Goal: Browse casually: Explore the website without a specific task or goal

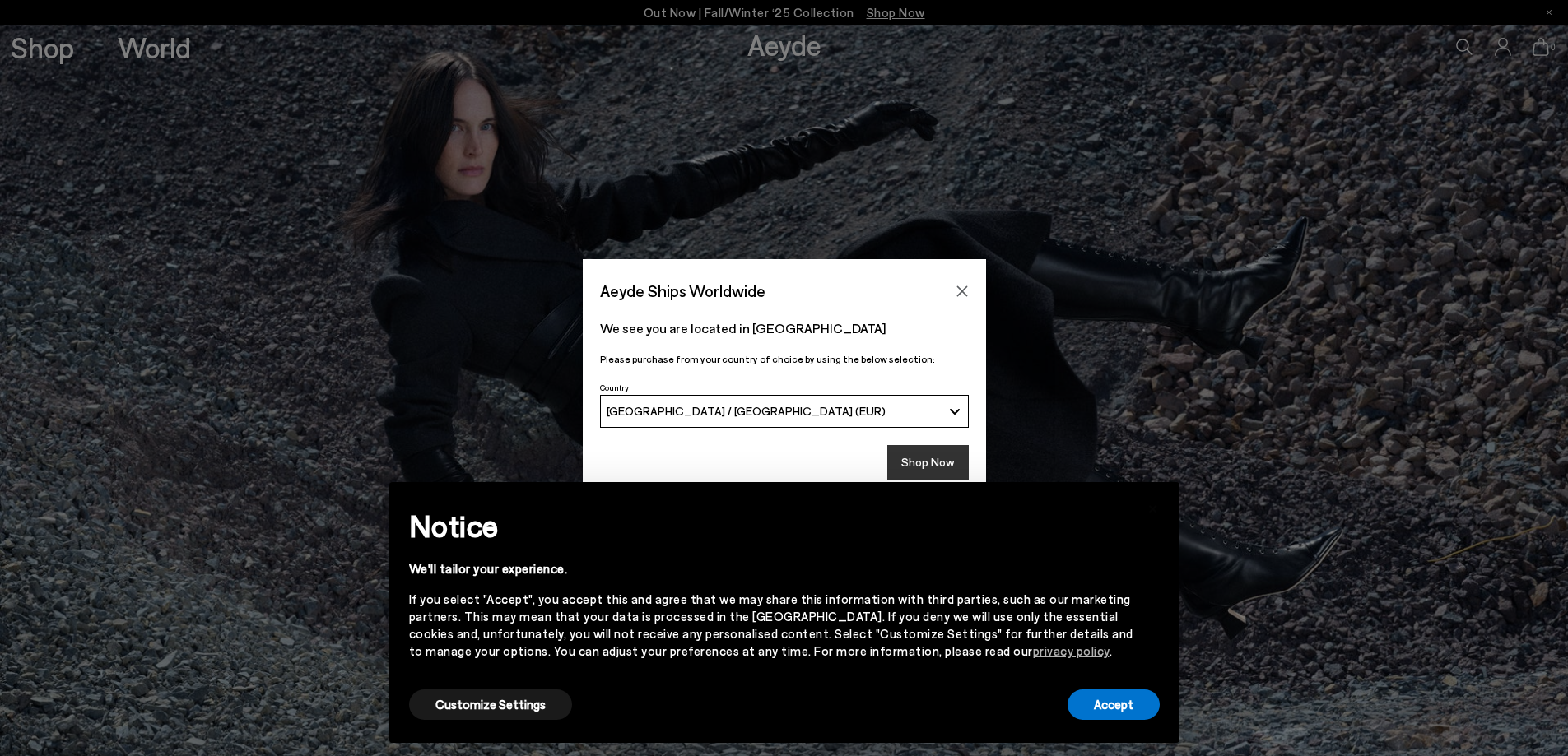
click at [938, 463] on button "Shop Now" at bounding box center [928, 462] width 81 height 35
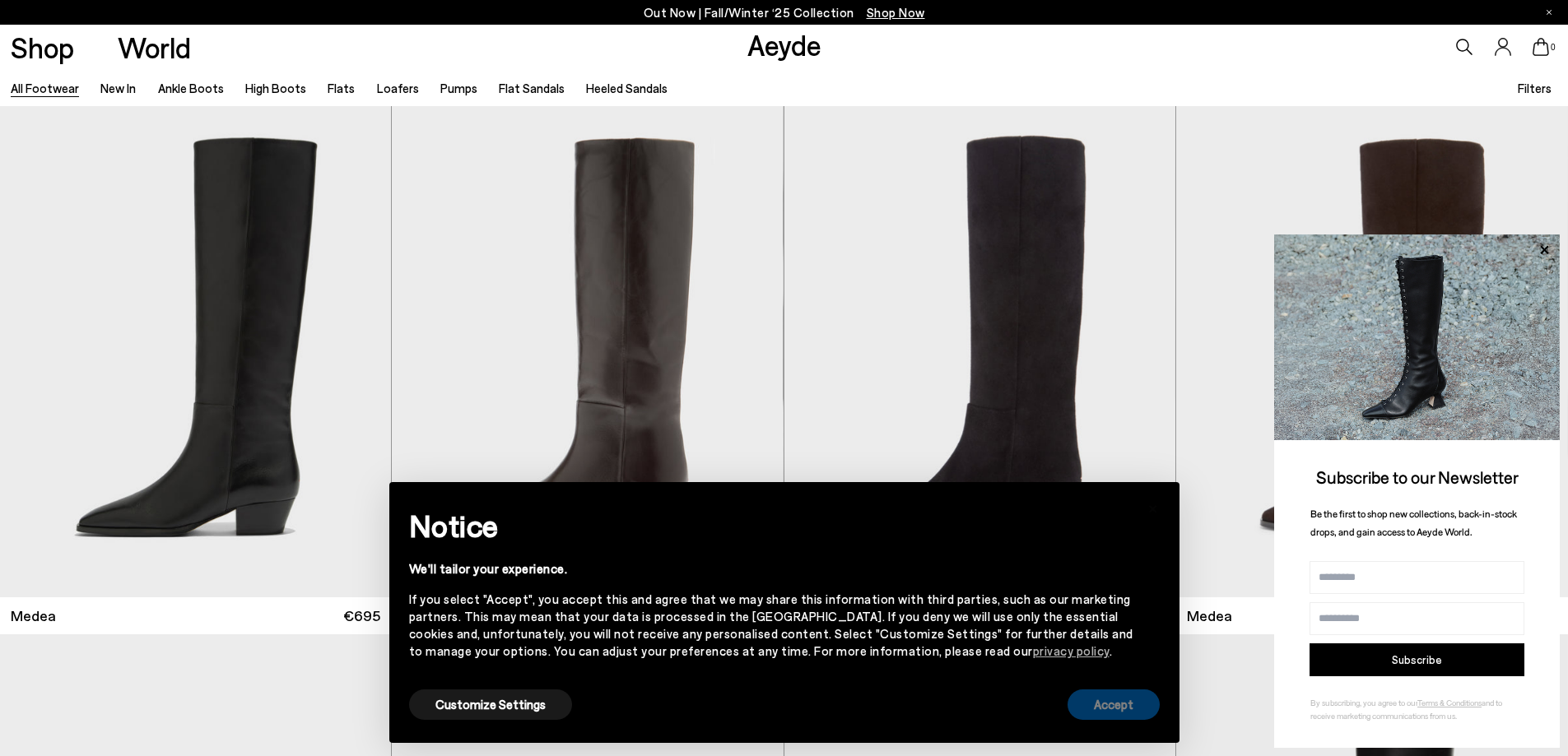
click at [1125, 700] on button "Accept" at bounding box center [1114, 704] width 92 height 30
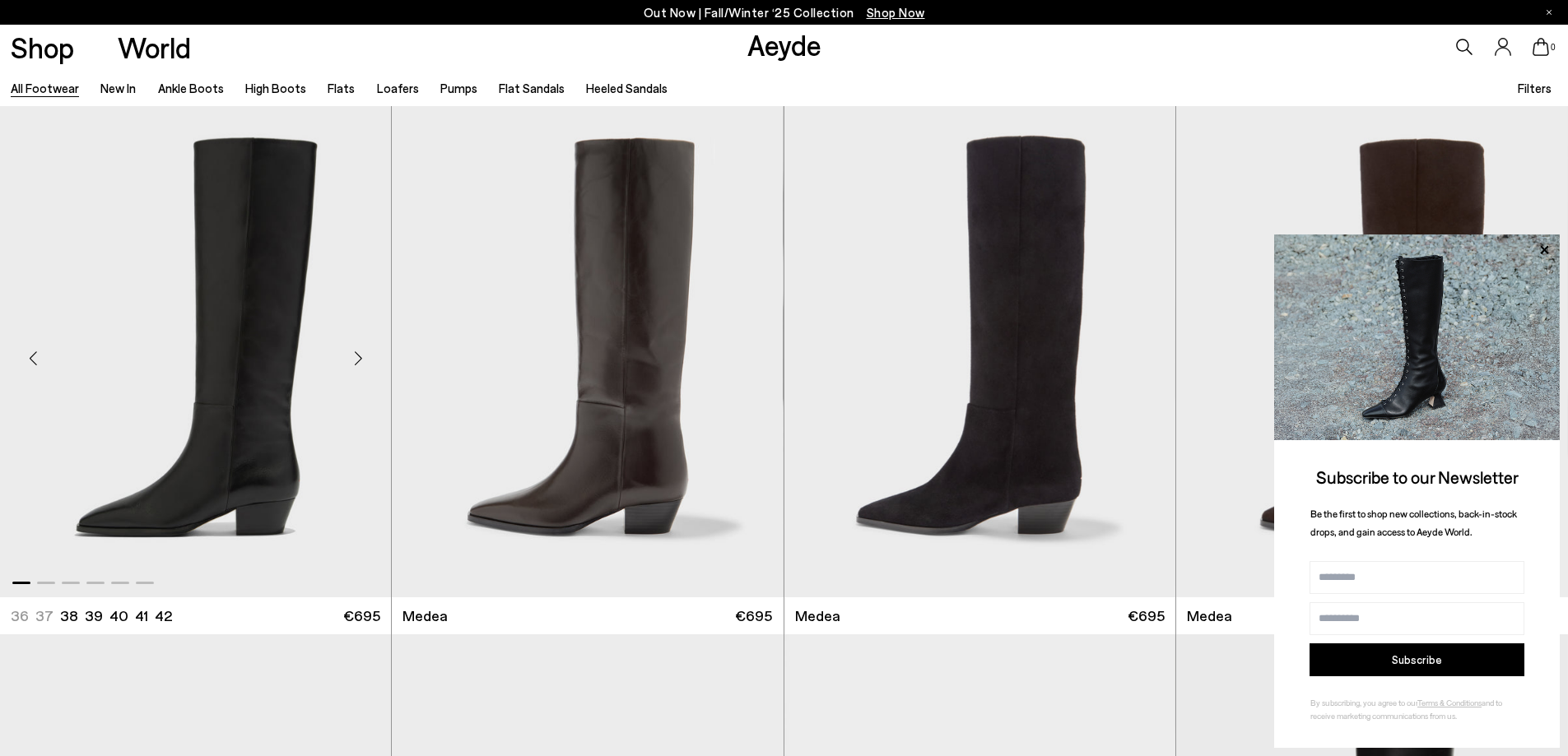
click at [360, 353] on div "Next slide" at bounding box center [358, 359] width 49 height 49
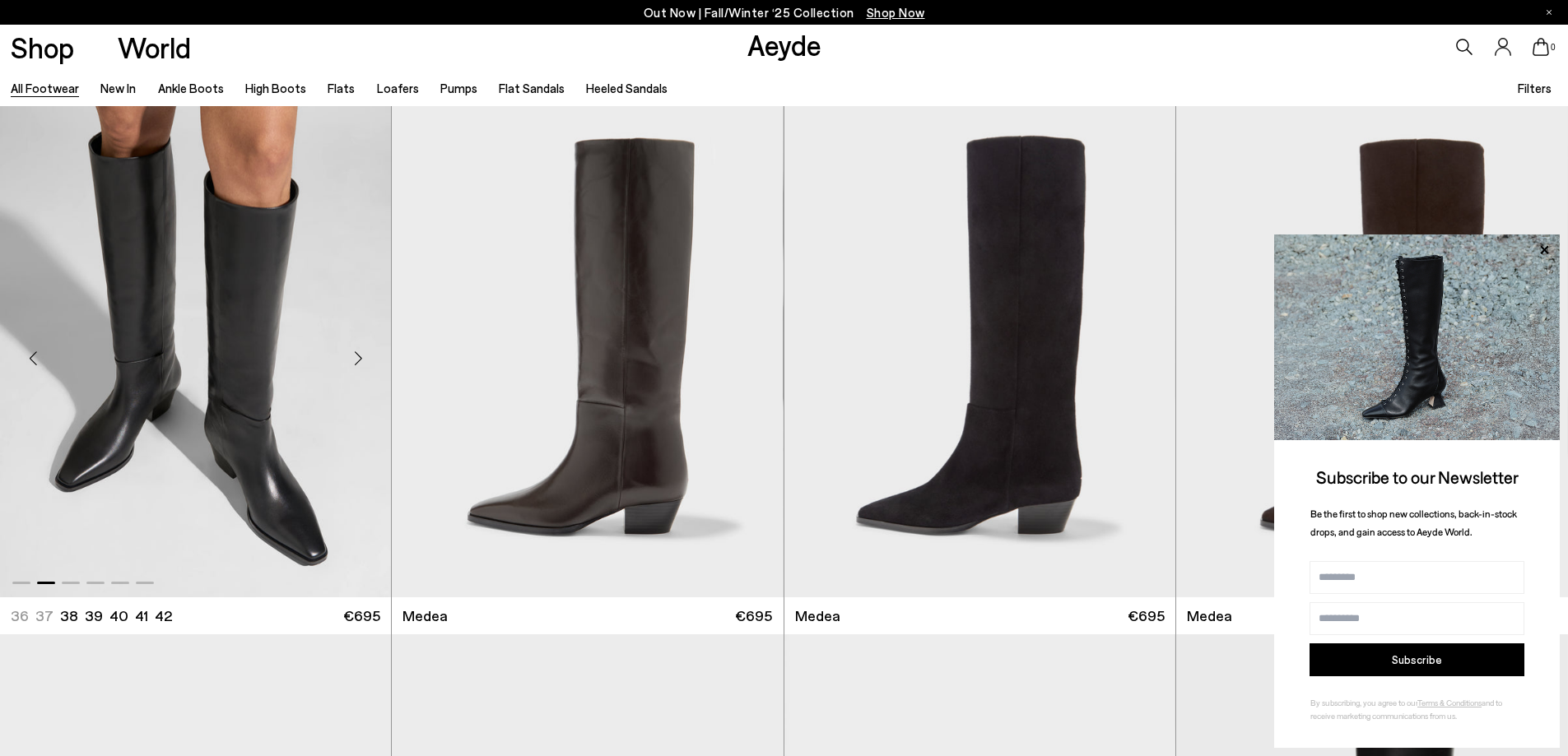
click at [360, 353] on div "Next slide" at bounding box center [358, 359] width 49 height 49
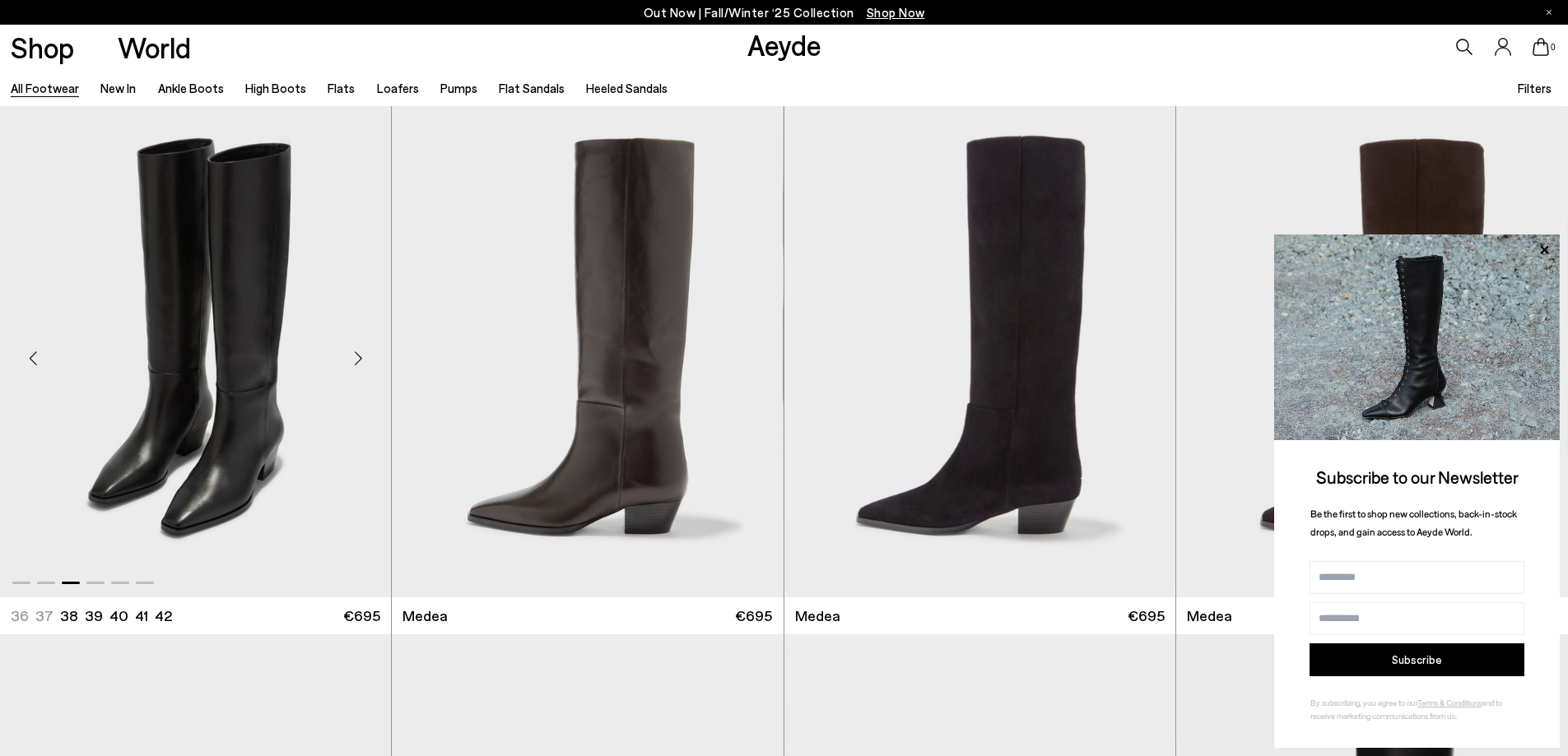
click at [27, 358] on div "Previous slide" at bounding box center [33, 359] width 49 height 49
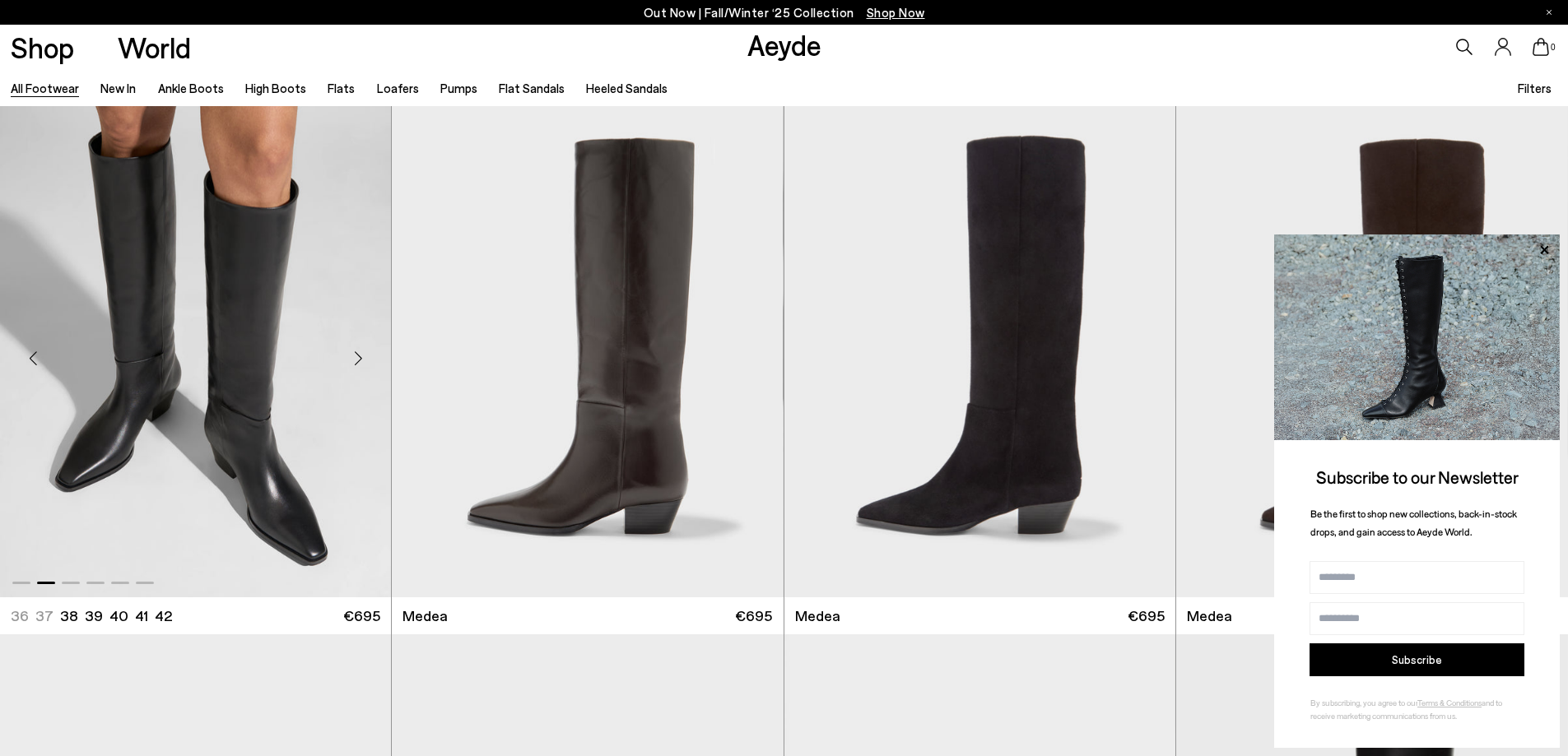
click at [27, 358] on div "Previous slide" at bounding box center [33, 359] width 49 height 49
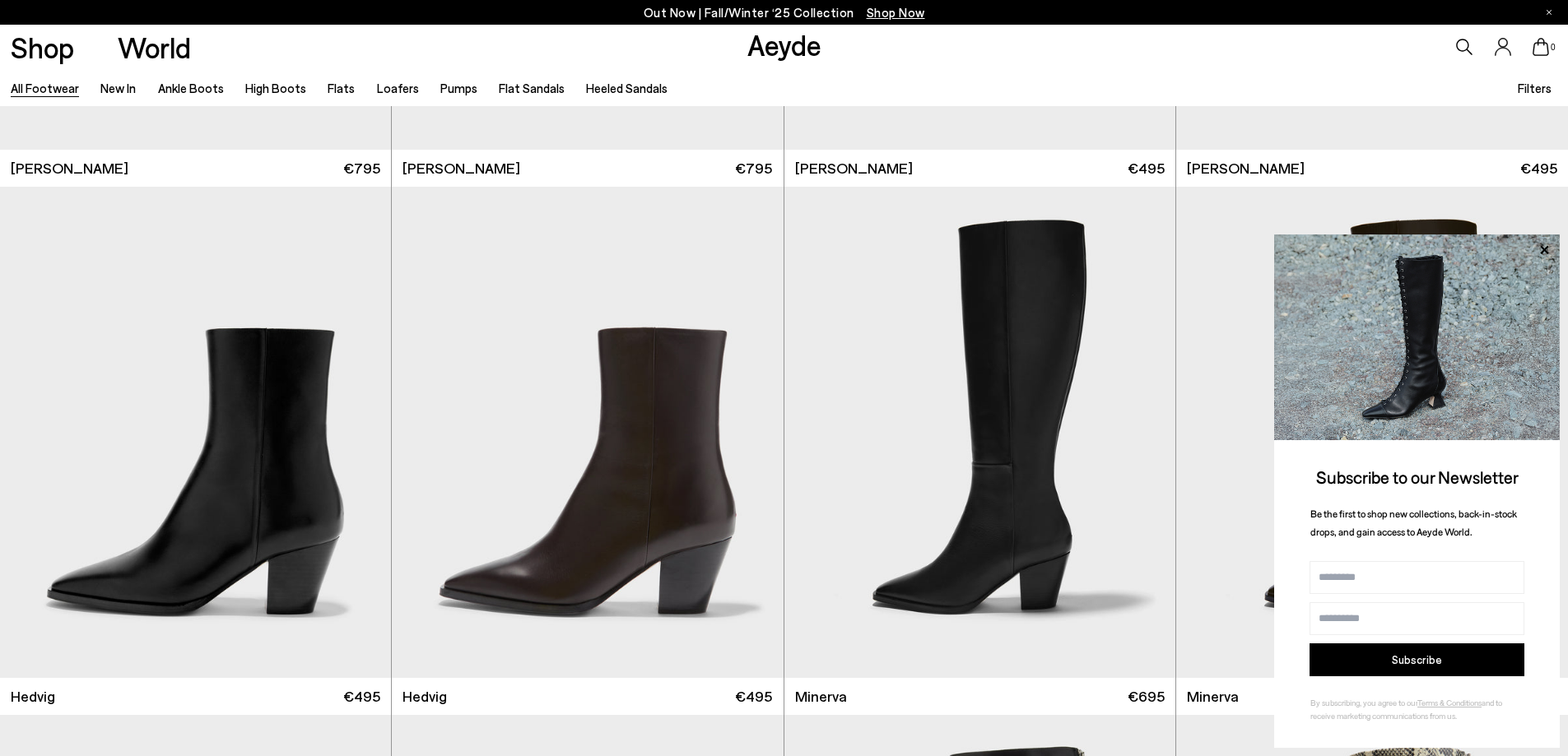
scroll to position [1487, 0]
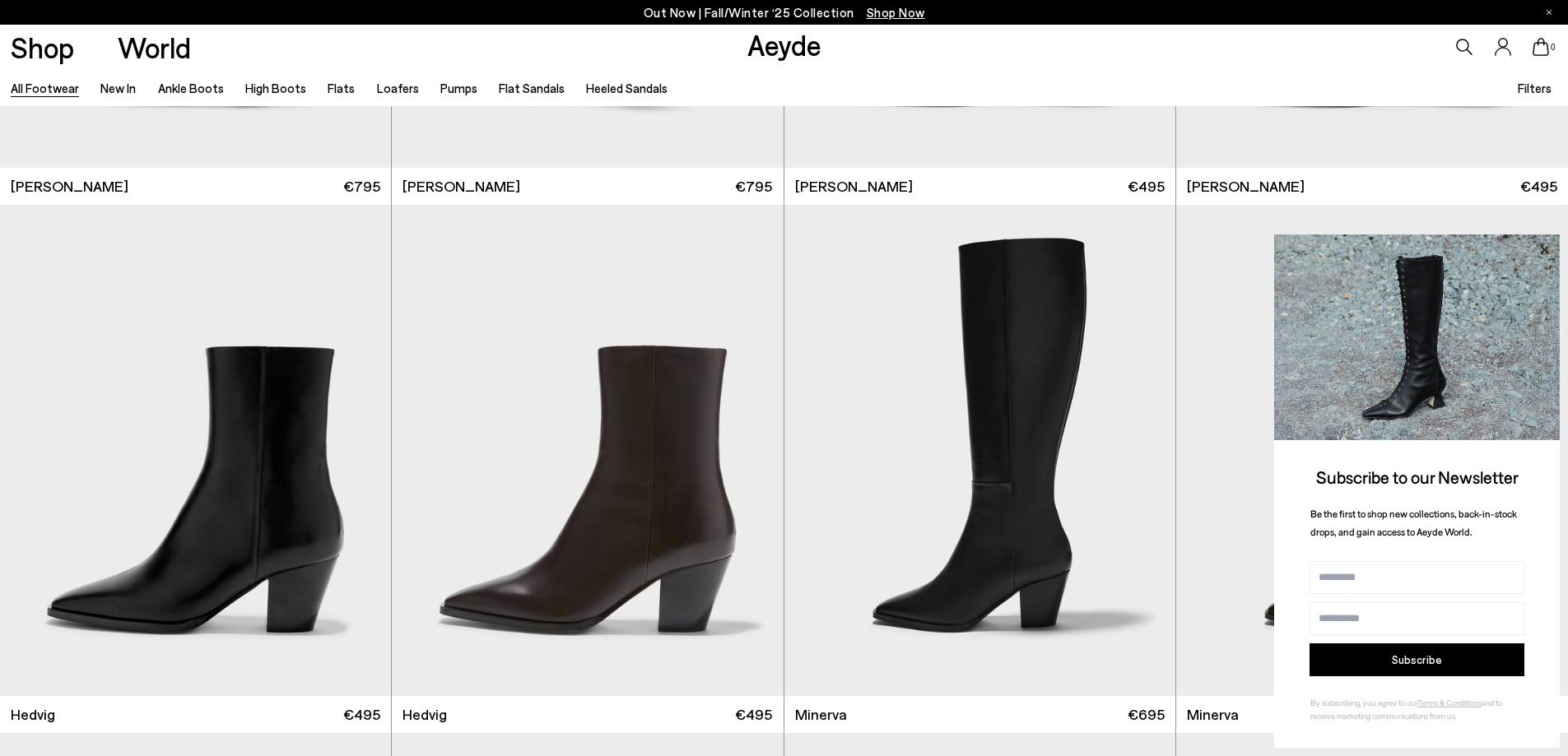
click at [1538, 251] on icon at bounding box center [1543, 249] width 21 height 21
click at [1548, 251] on icon at bounding box center [1543, 249] width 21 height 21
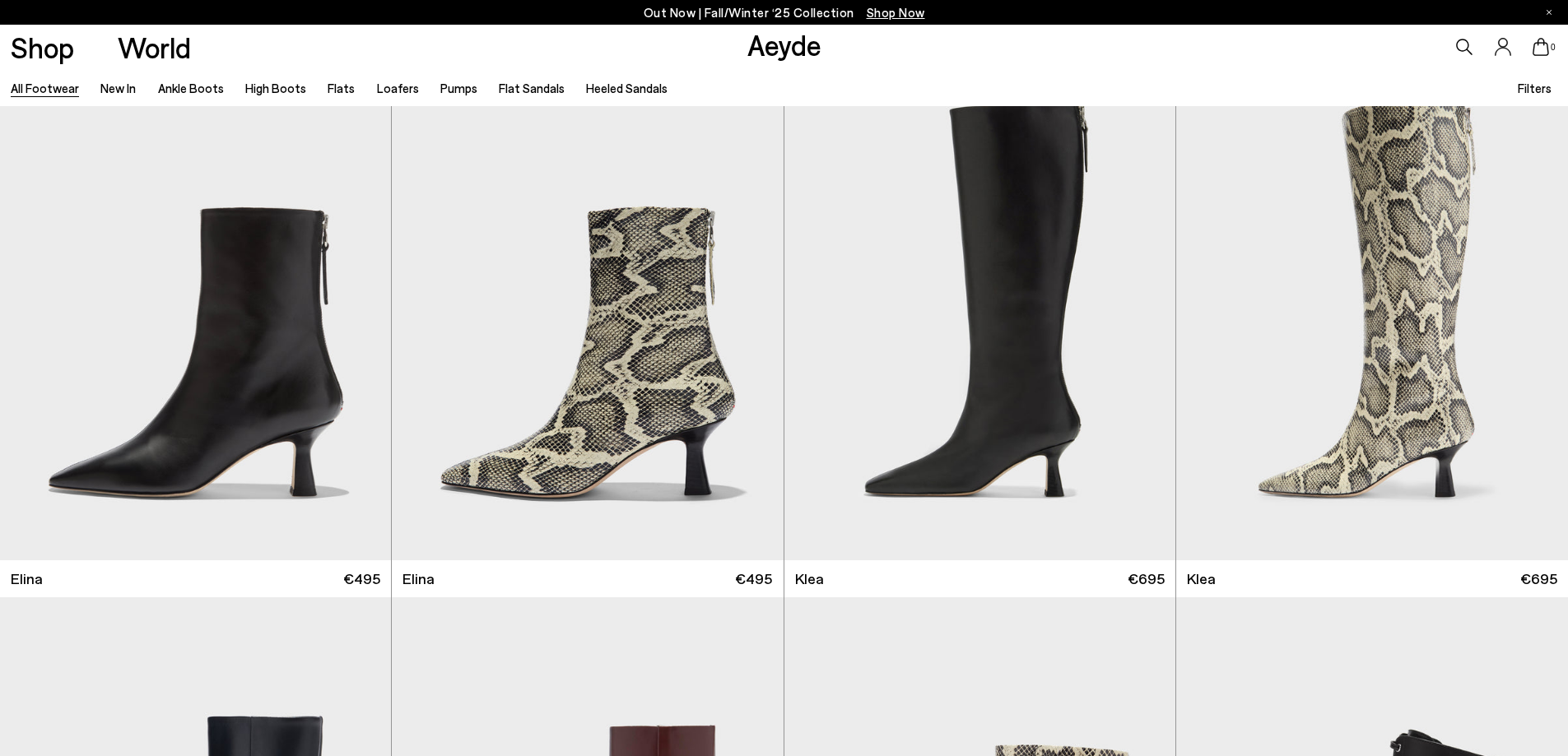
scroll to position [2102, 0]
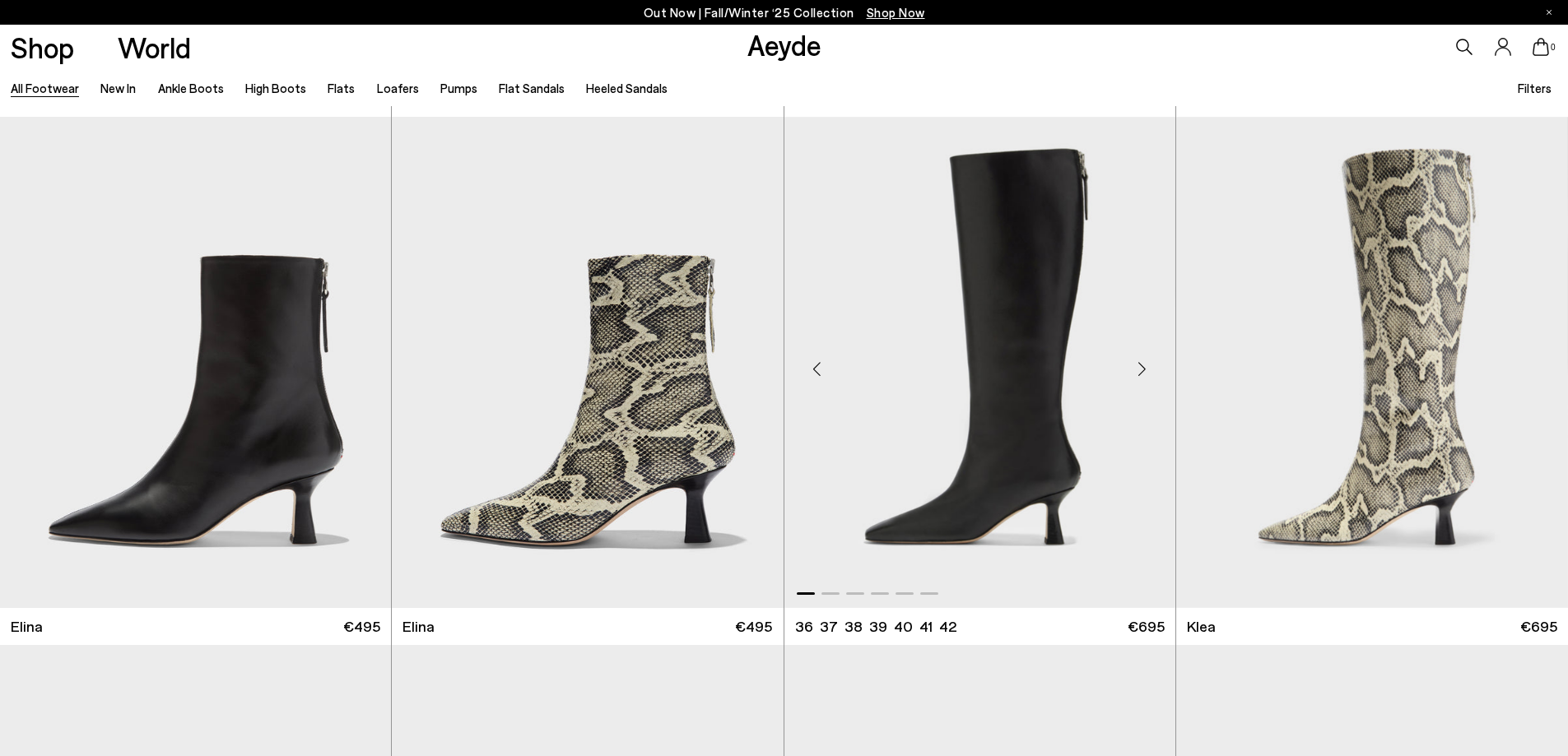
click at [1150, 364] on div "Next slide" at bounding box center [1142, 370] width 49 height 49
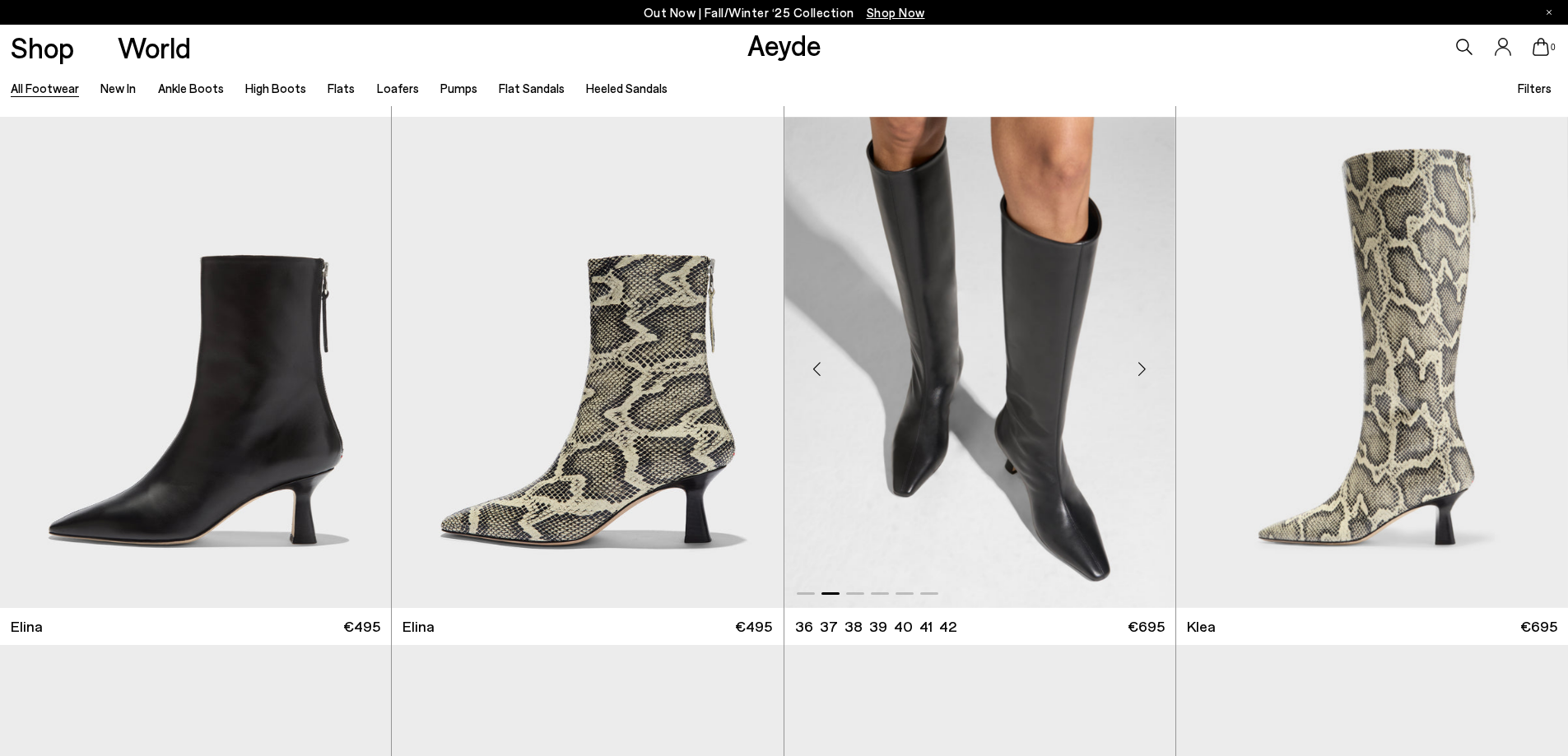
click at [1148, 370] on div "Next slide" at bounding box center [1142, 370] width 49 height 49
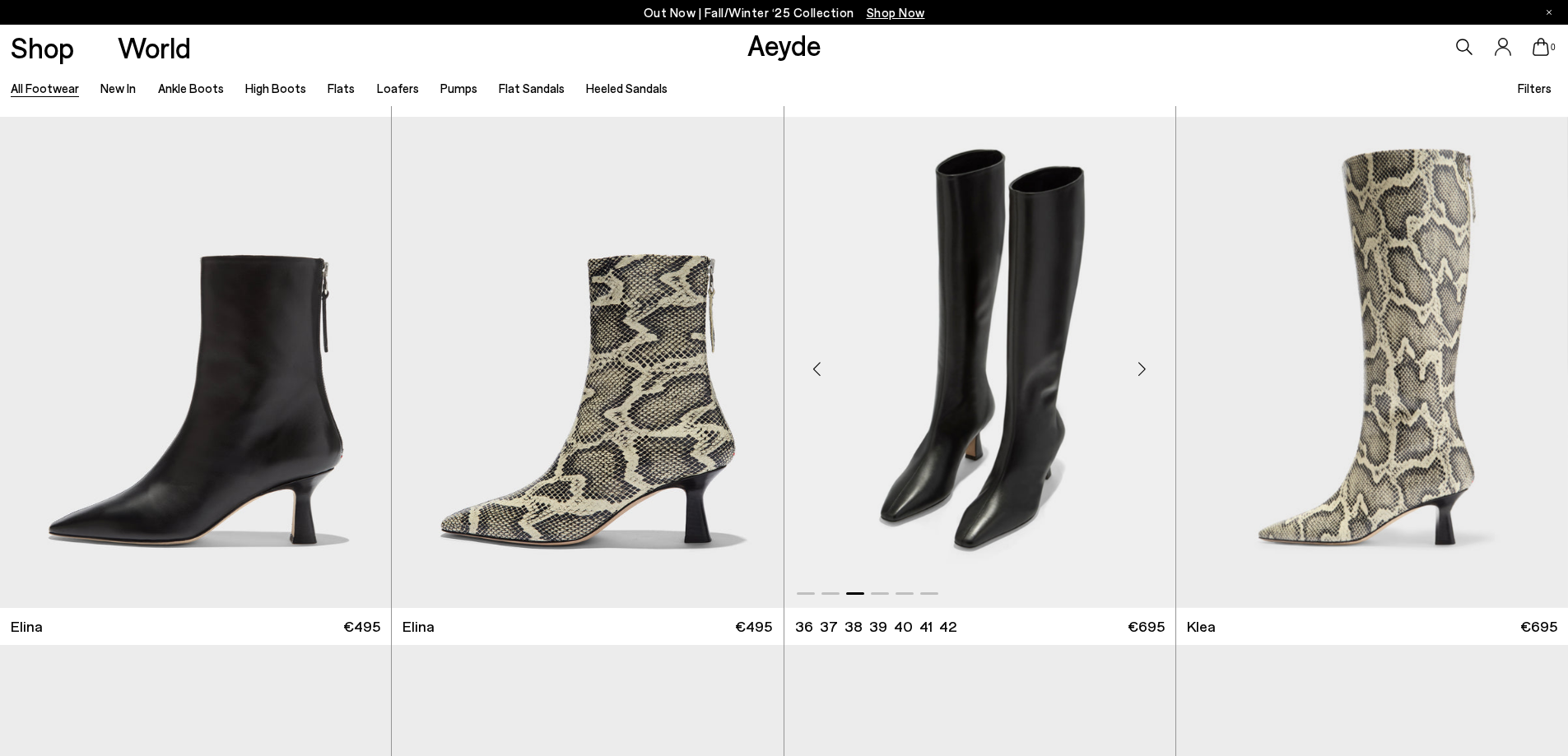
click at [1148, 370] on div "Next slide" at bounding box center [1142, 370] width 49 height 49
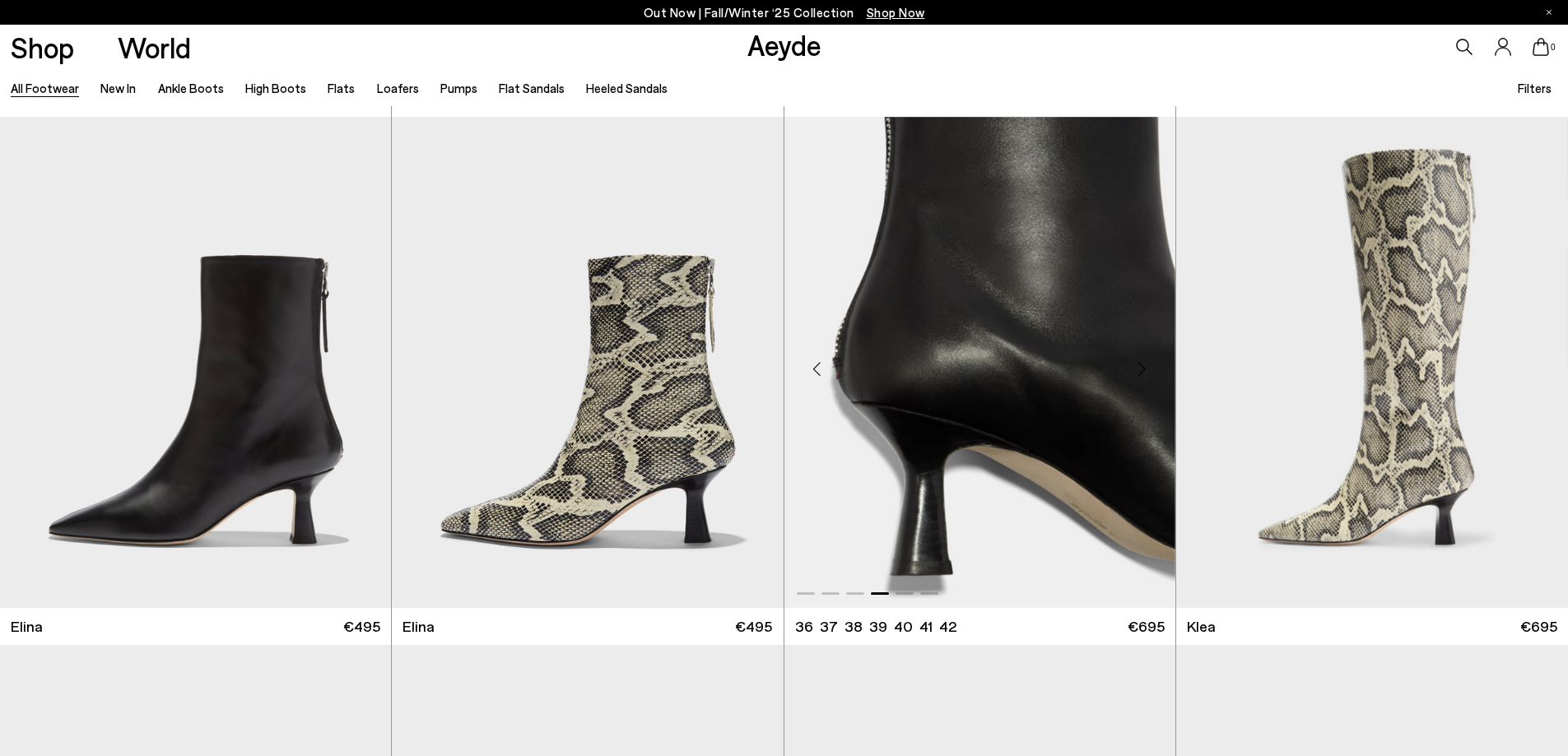
click at [1147, 371] on div "Next slide" at bounding box center [1142, 370] width 49 height 49
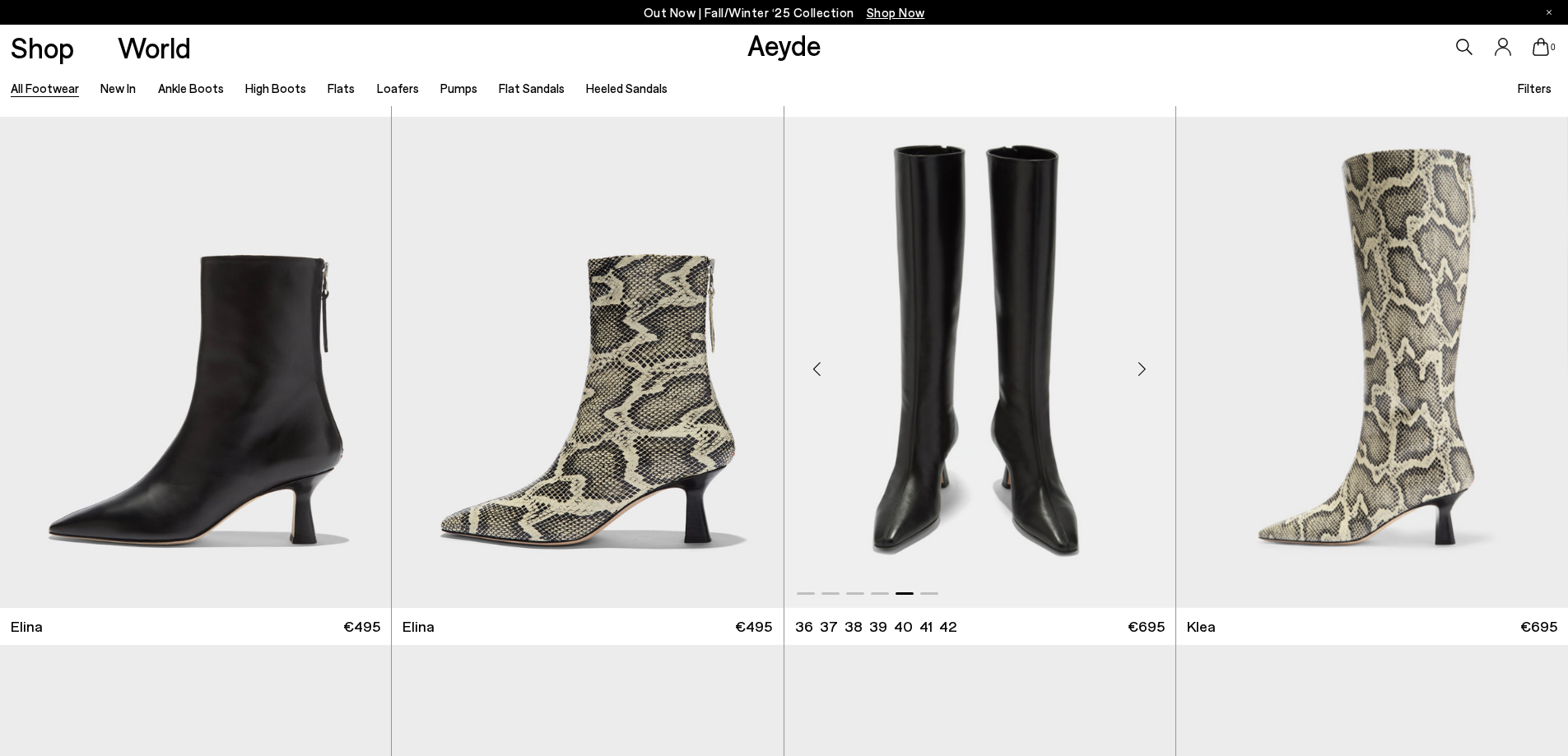
click at [1147, 371] on div "Next slide" at bounding box center [1142, 370] width 49 height 49
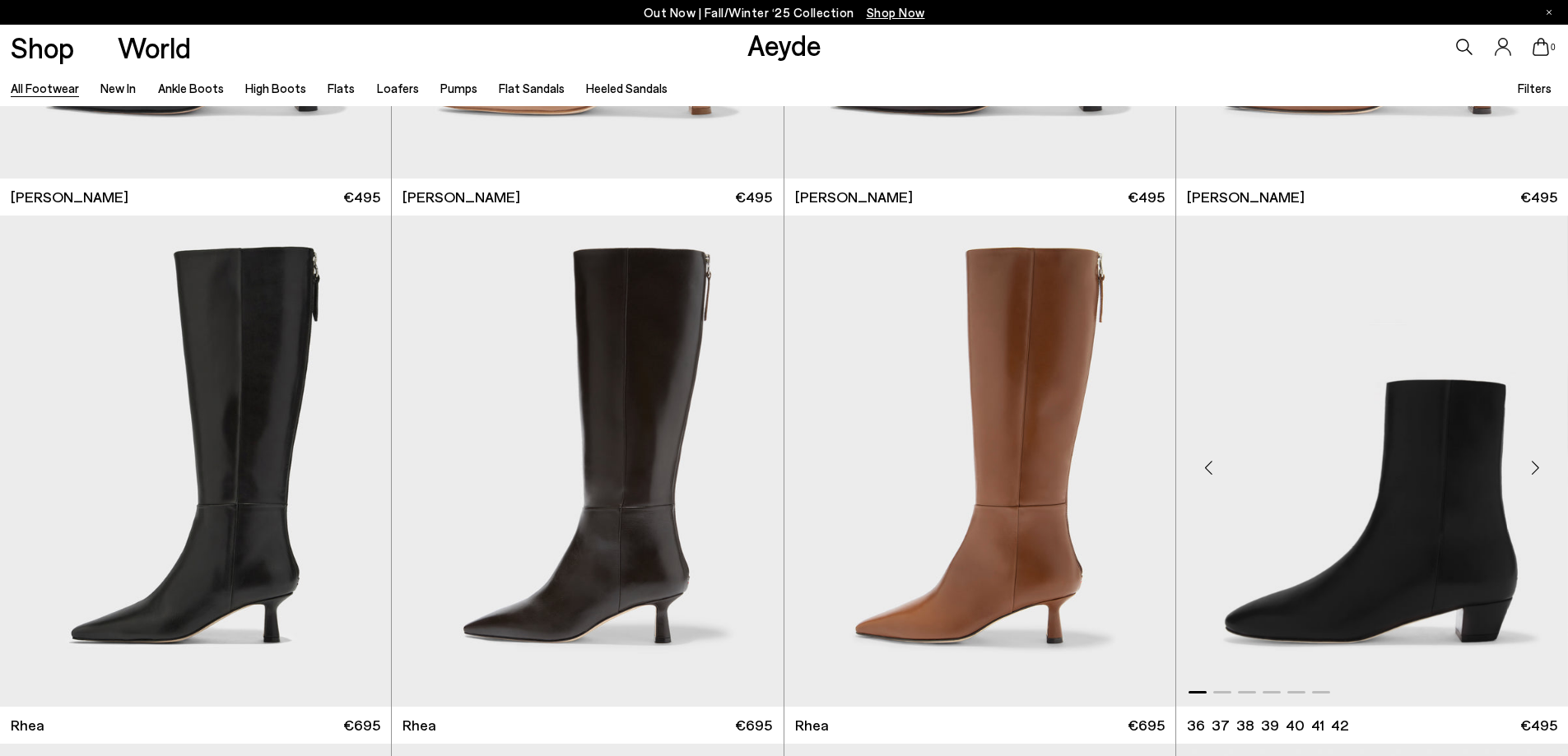
scroll to position [4084, 0]
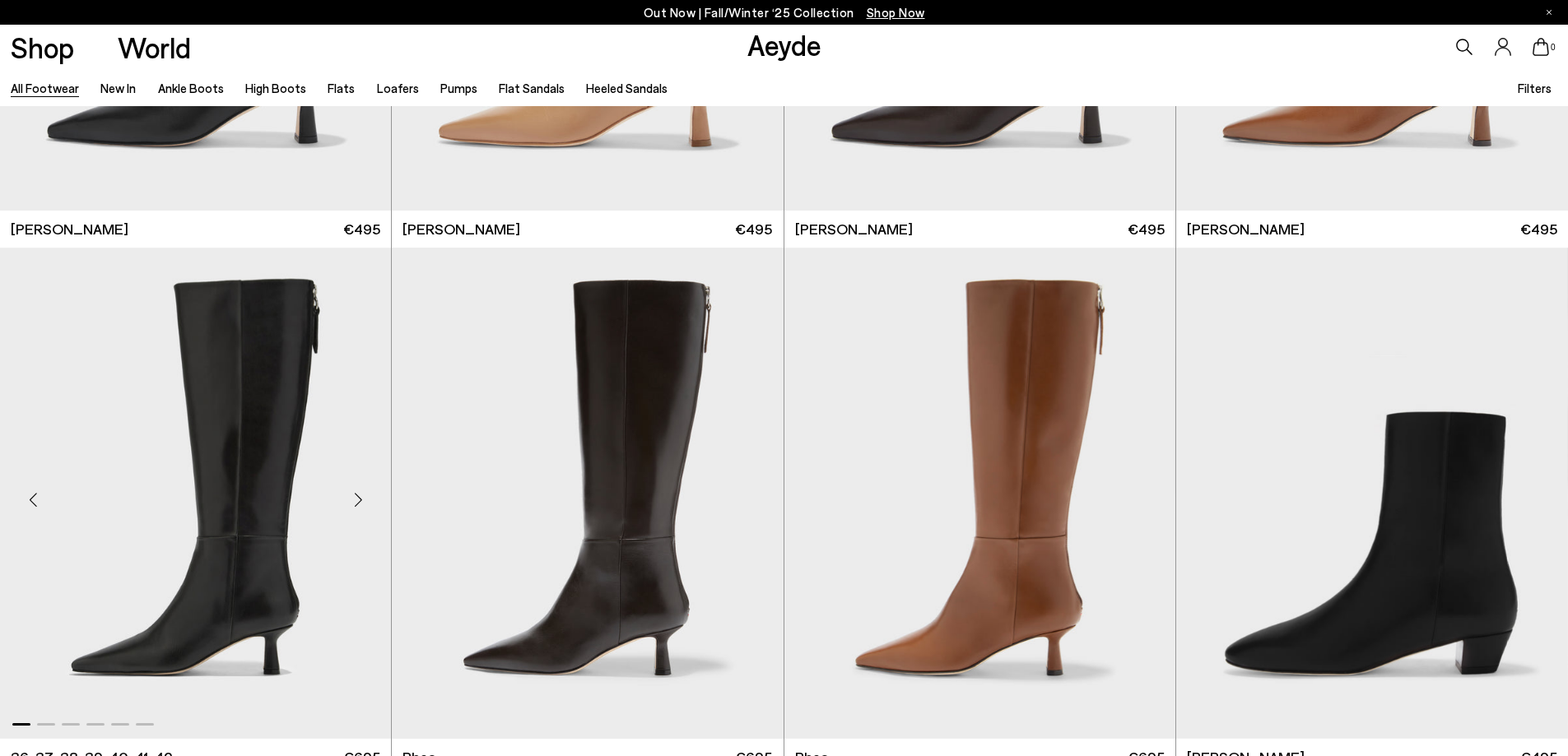
click at [360, 497] on div "Next slide" at bounding box center [358, 499] width 49 height 49
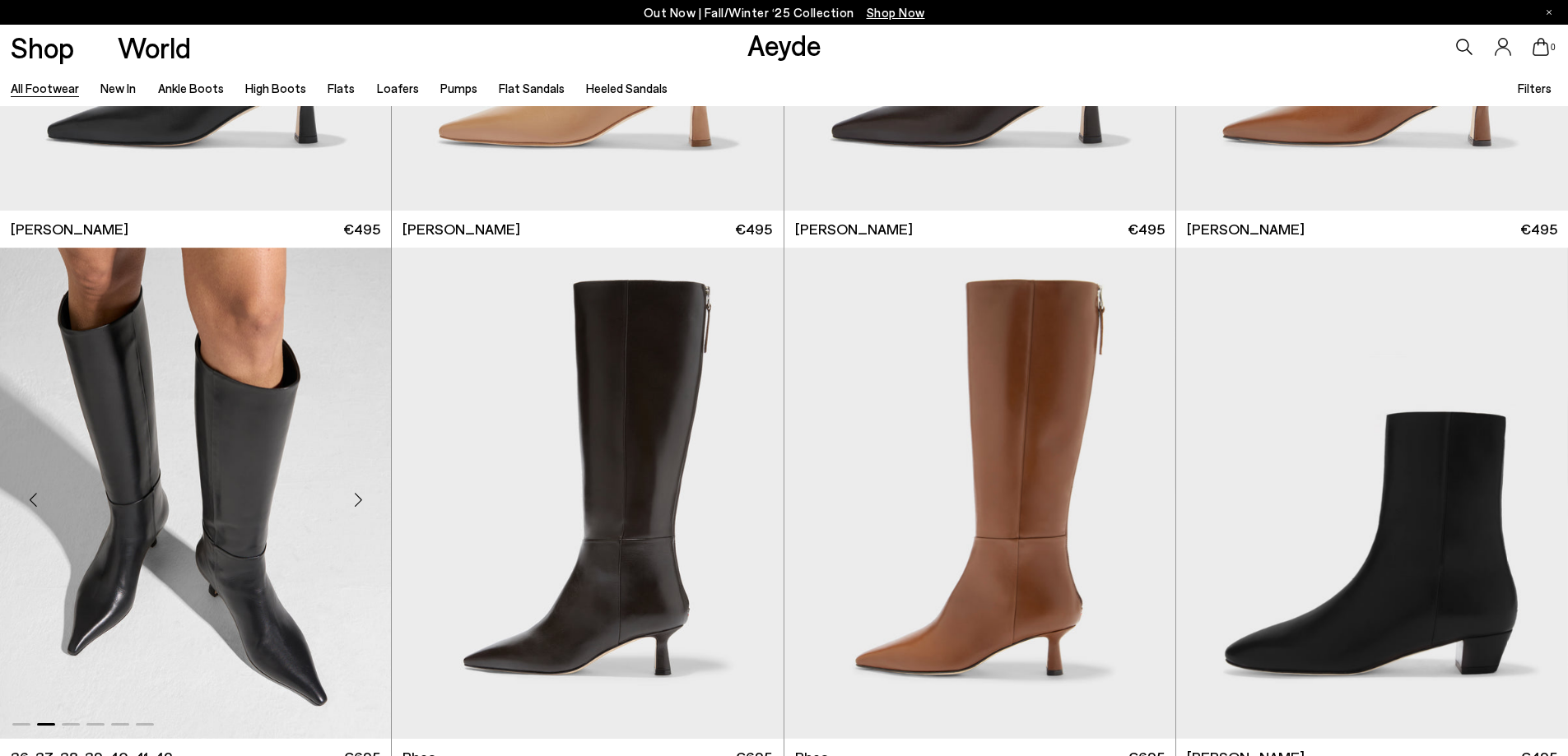
click at [371, 499] on div "Next slide" at bounding box center [358, 499] width 49 height 49
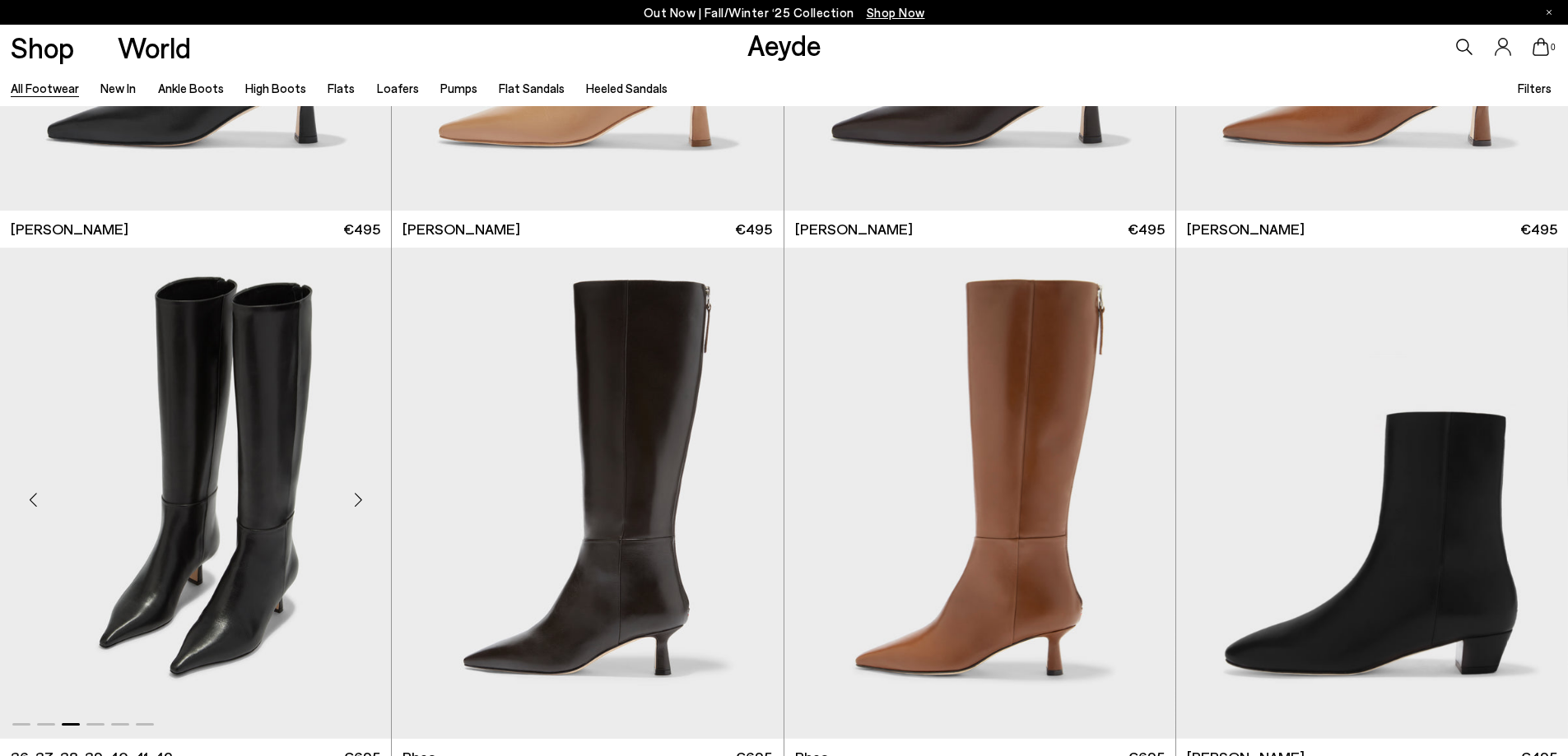
click at [371, 499] on div "Next slide" at bounding box center [358, 499] width 49 height 49
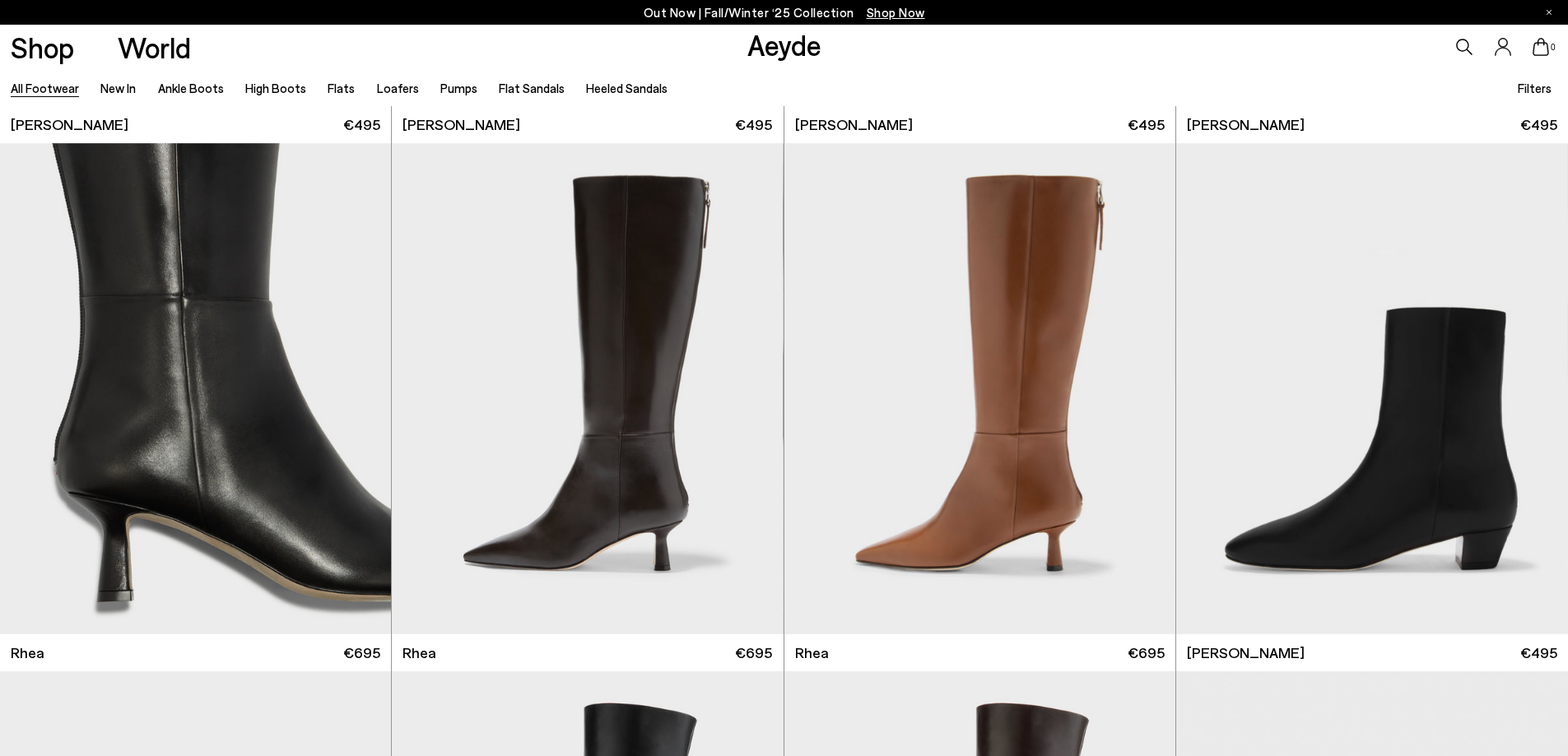
scroll to position [4205, 0]
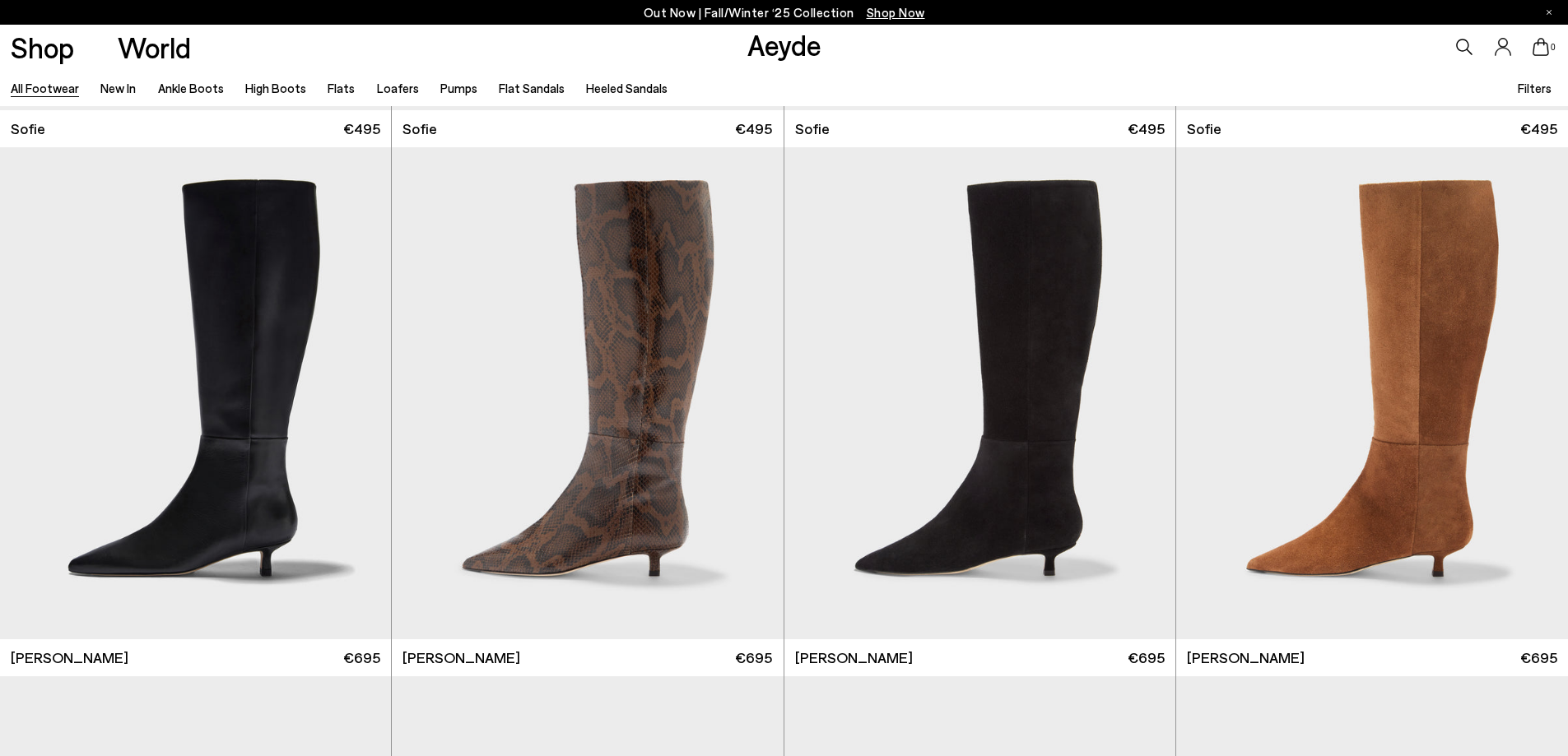
scroll to position [7388, 0]
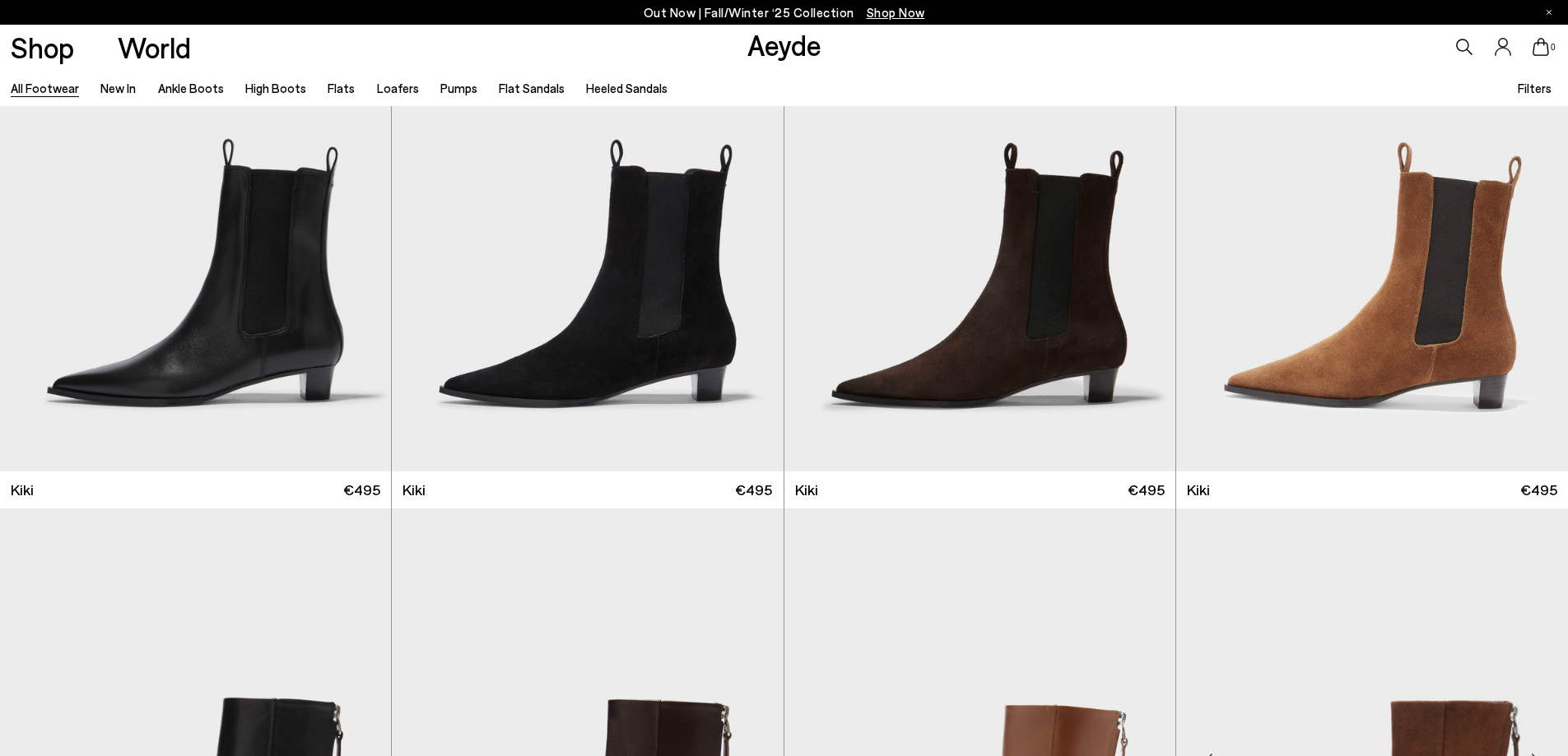
scroll to position [10033, 0]
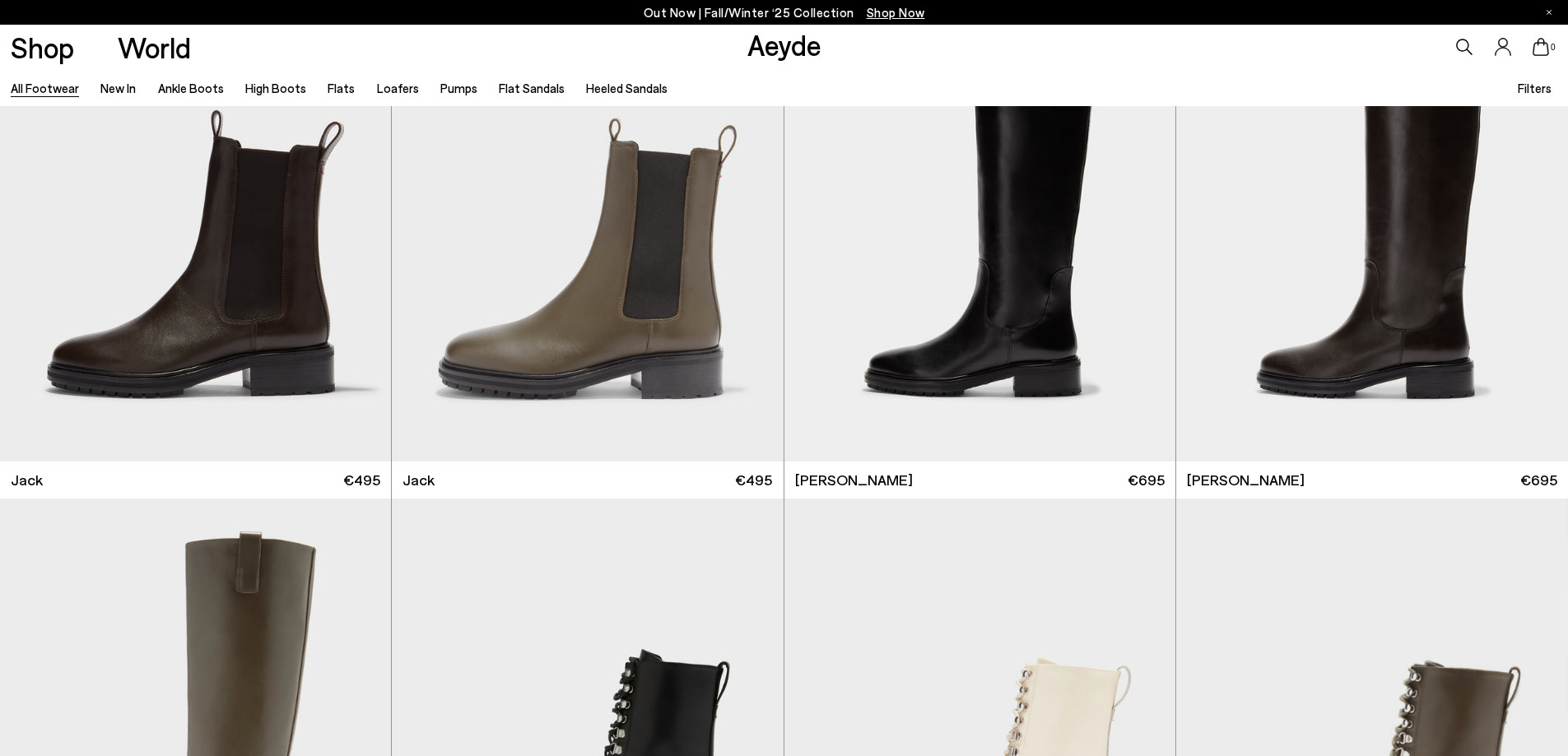
scroll to position [14002, 0]
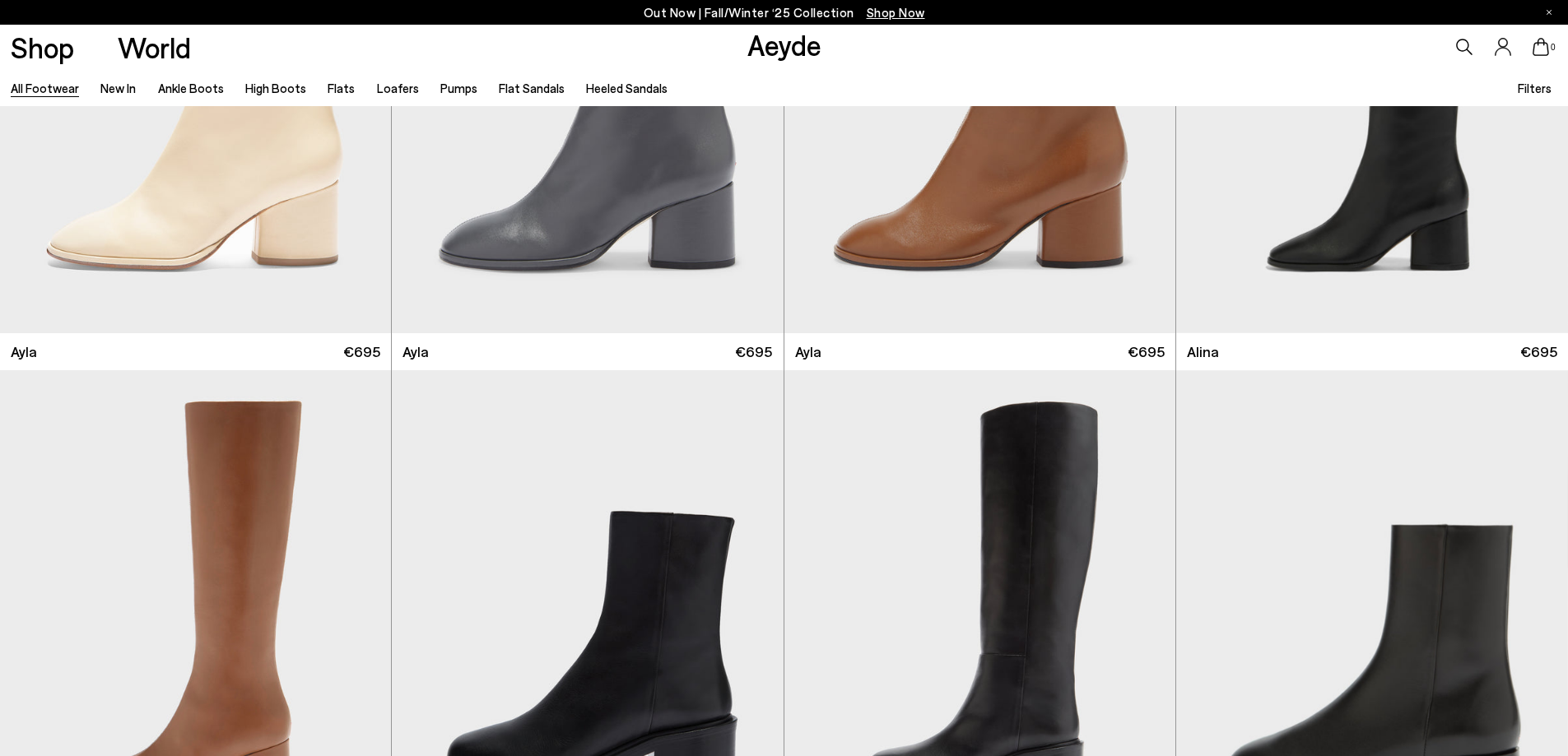
scroll to position [12018, 0]
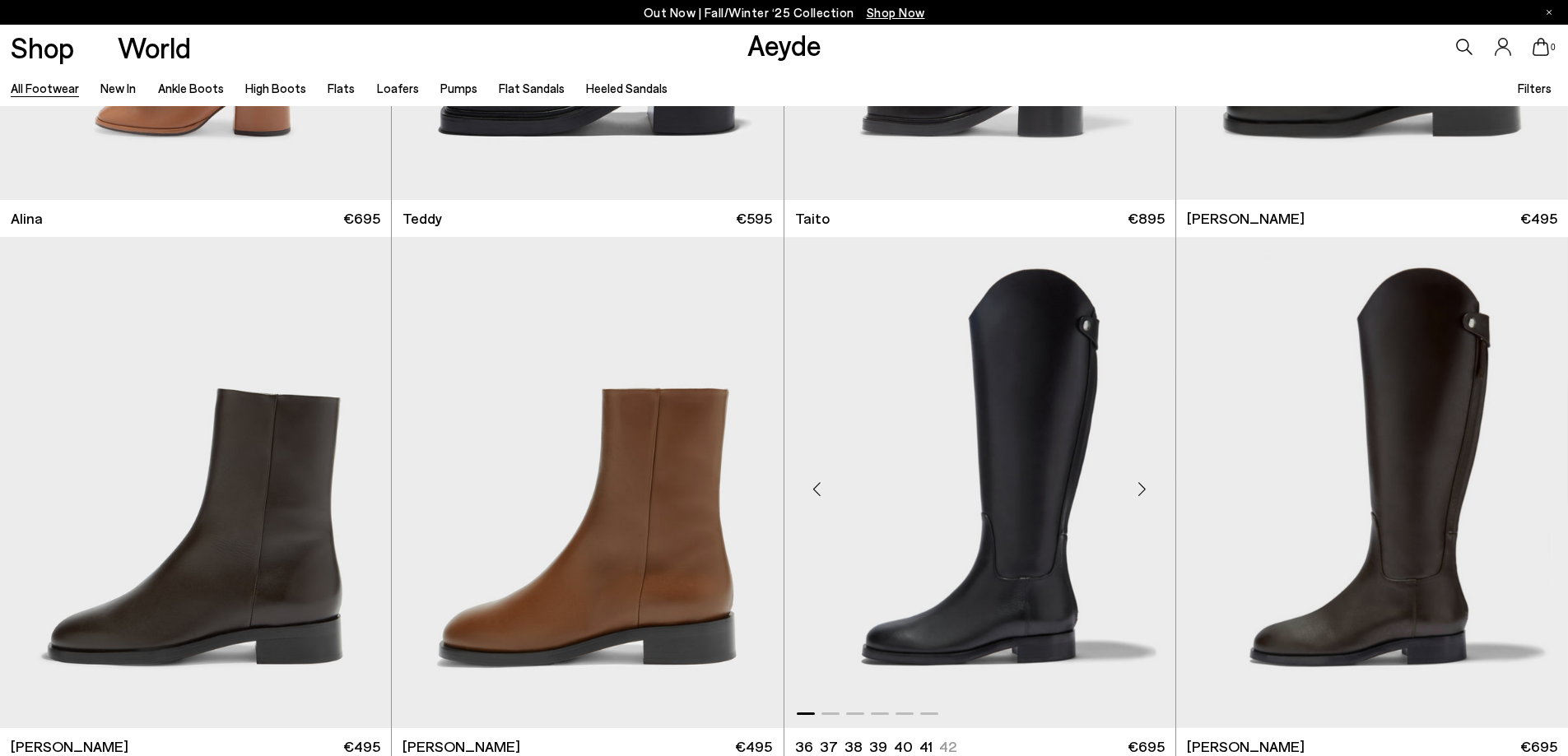
click at [1145, 496] on div "Next slide" at bounding box center [1142, 489] width 49 height 49
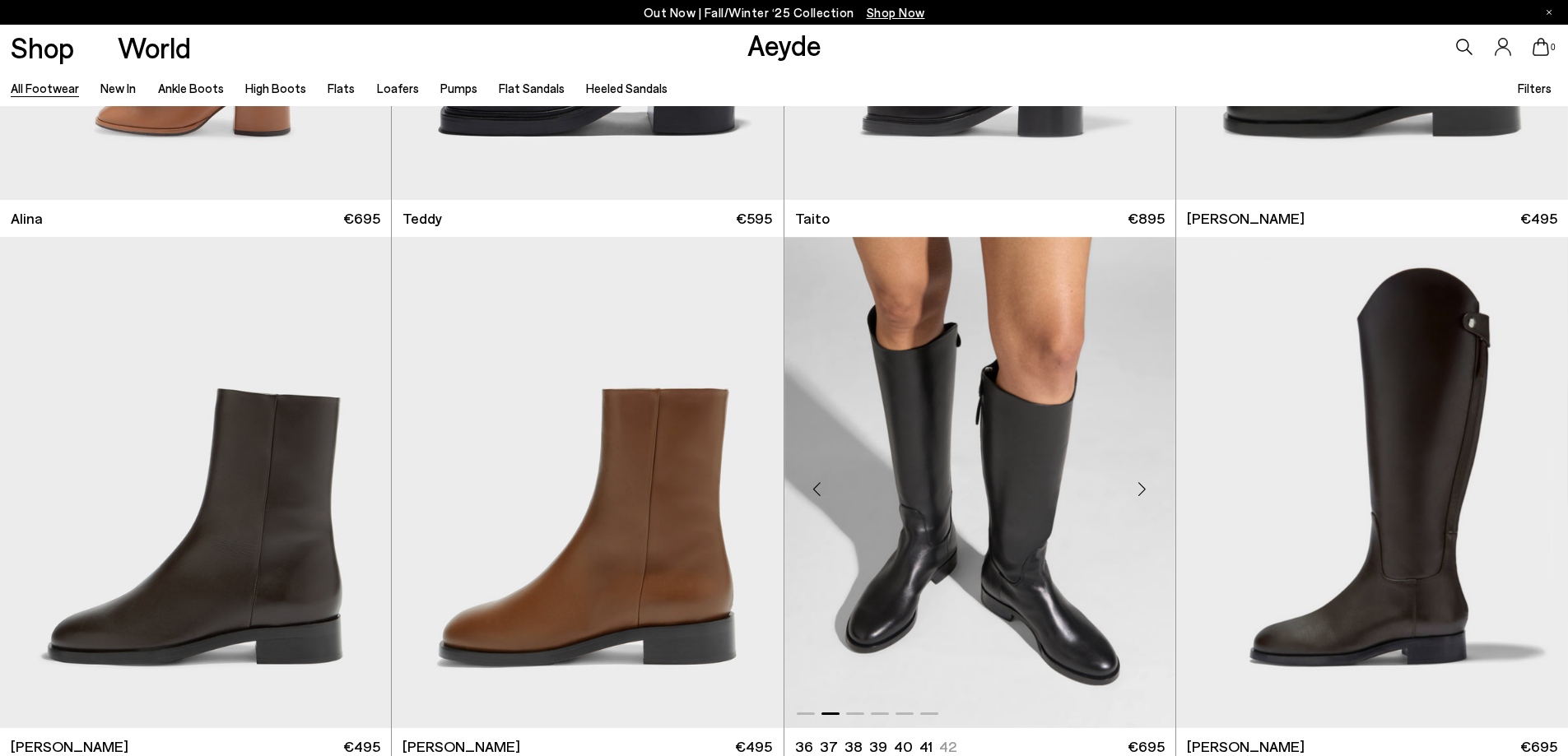
click at [1145, 496] on div "Next slide" at bounding box center [1142, 489] width 49 height 49
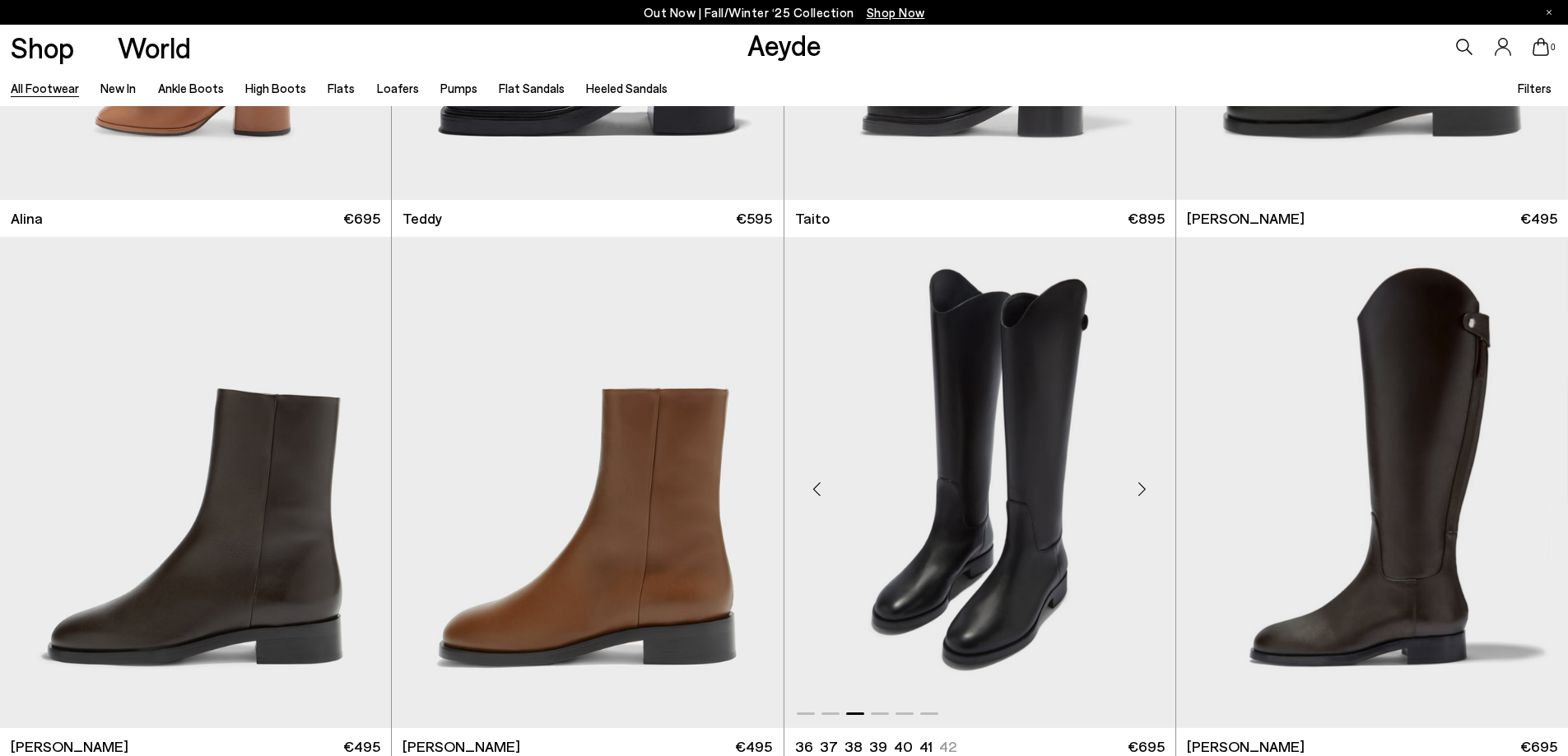
click at [1146, 495] on div "Next slide" at bounding box center [1142, 489] width 49 height 49
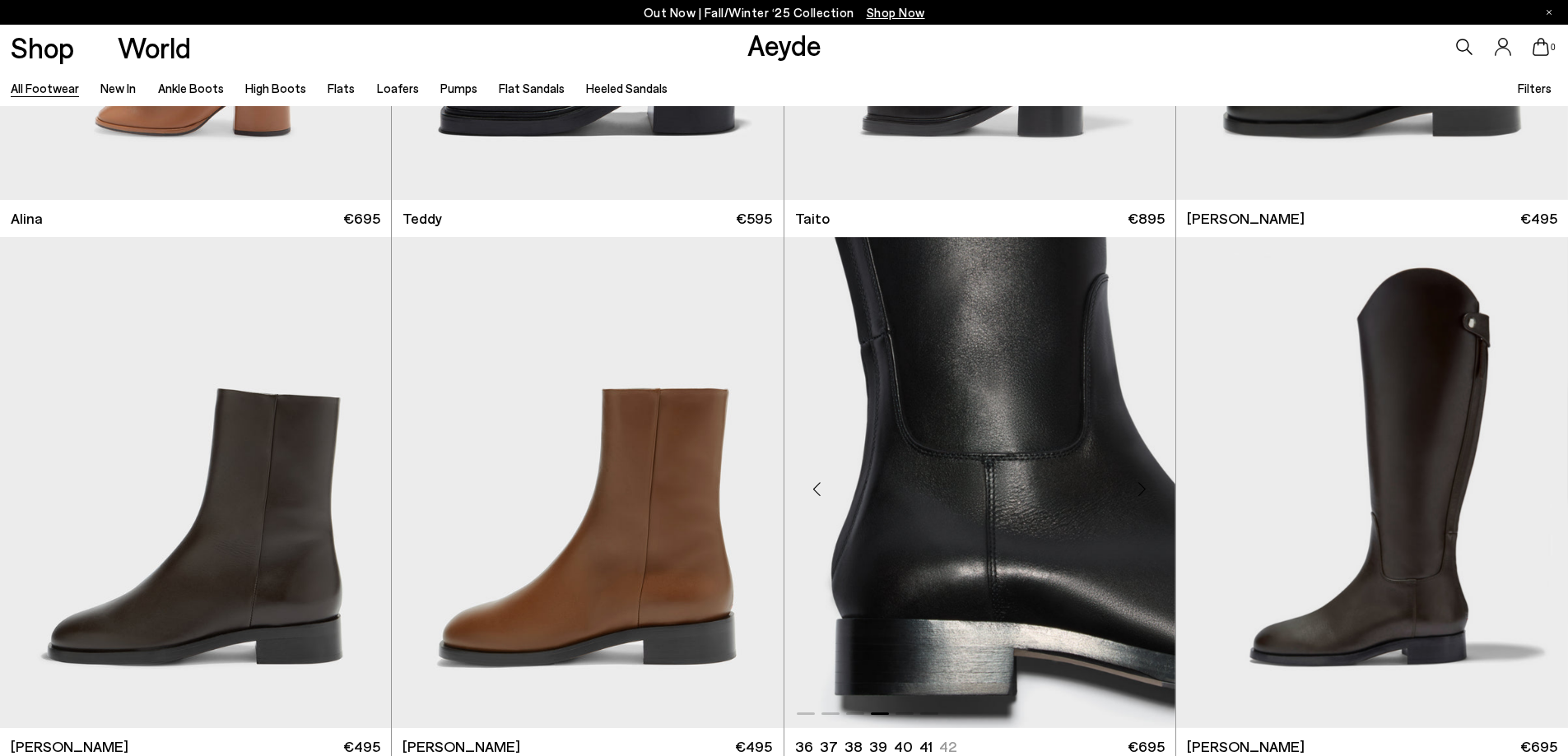
click at [1146, 495] on div "Next slide" at bounding box center [1142, 489] width 49 height 49
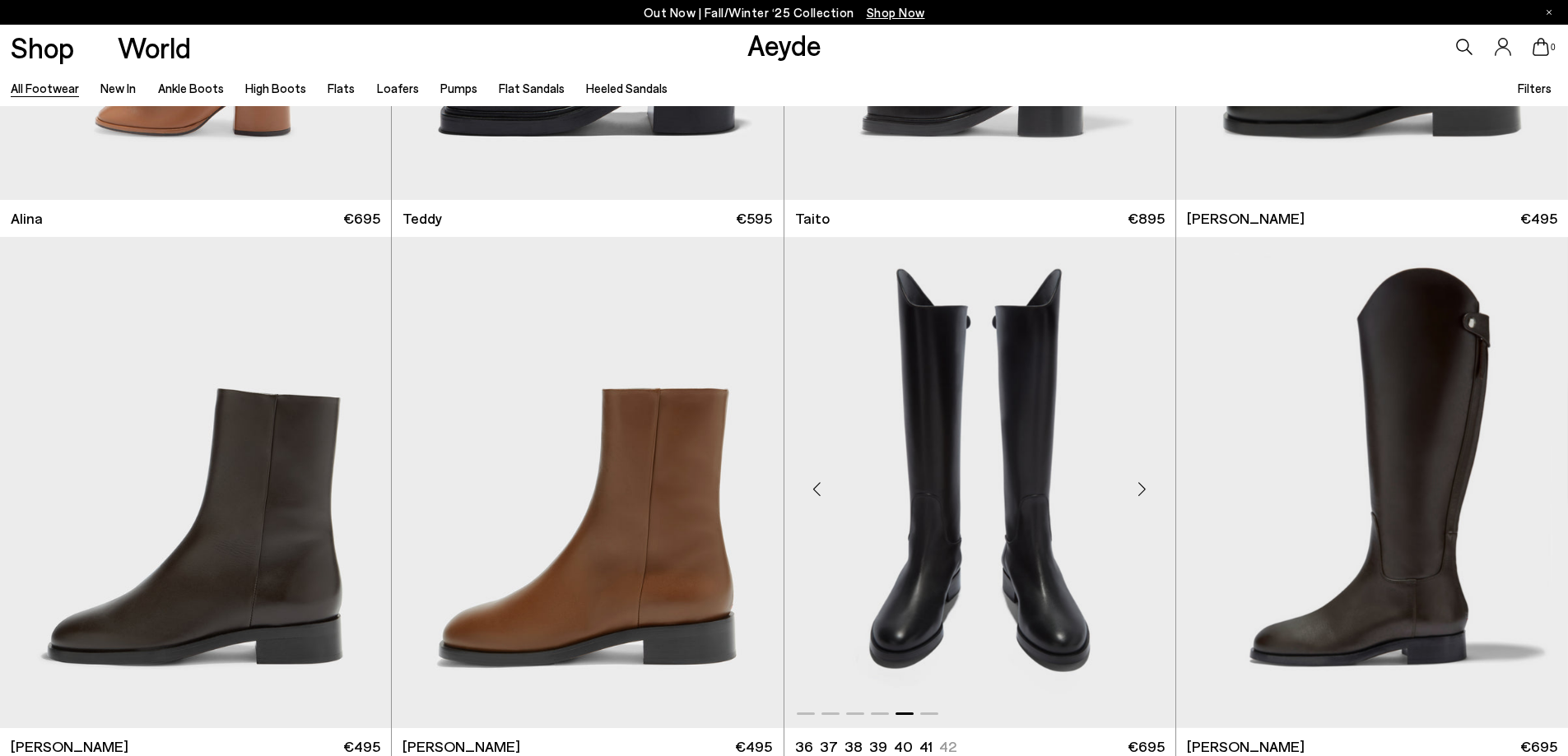
click at [1146, 495] on div "Next slide" at bounding box center [1142, 489] width 49 height 49
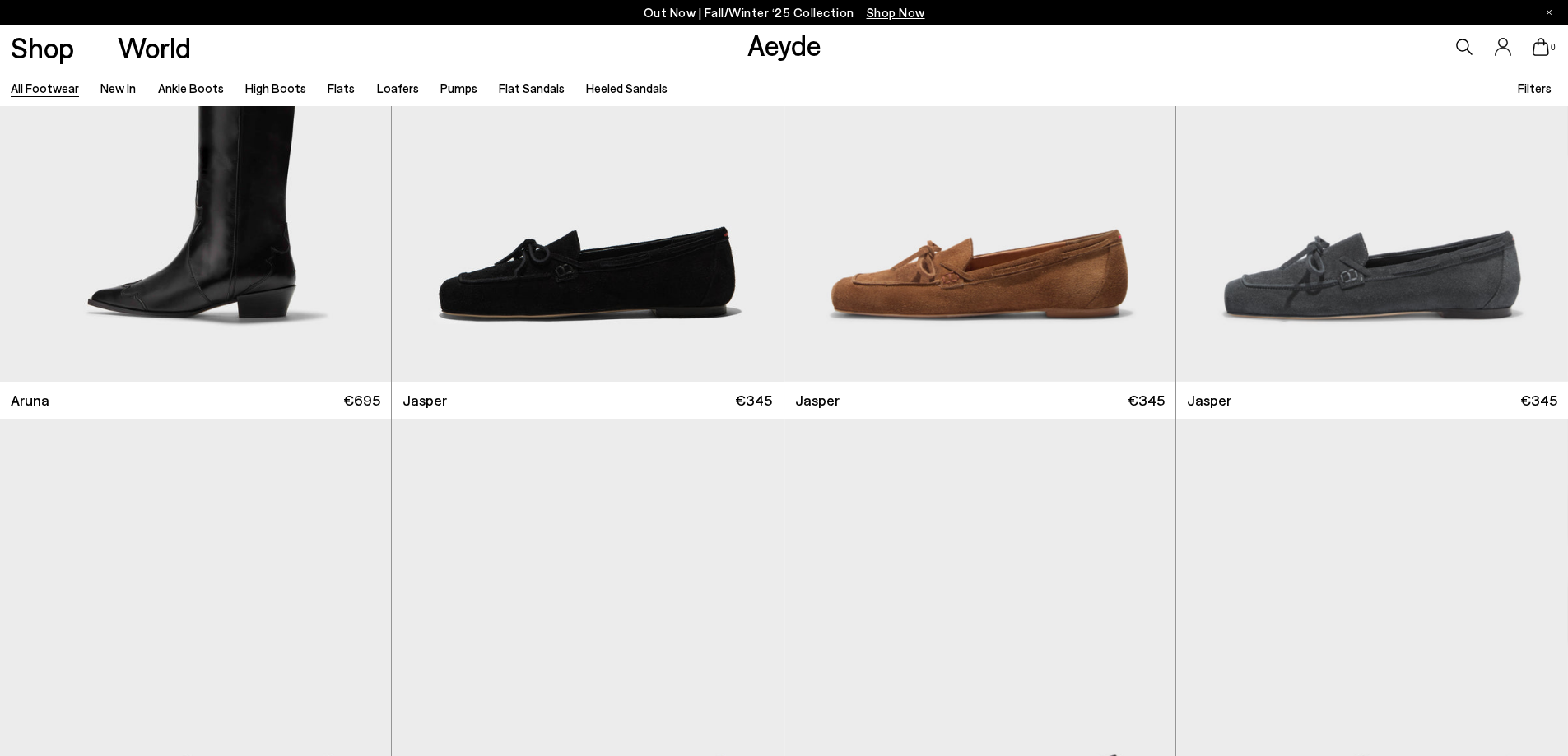
scroll to position [16411, 0]
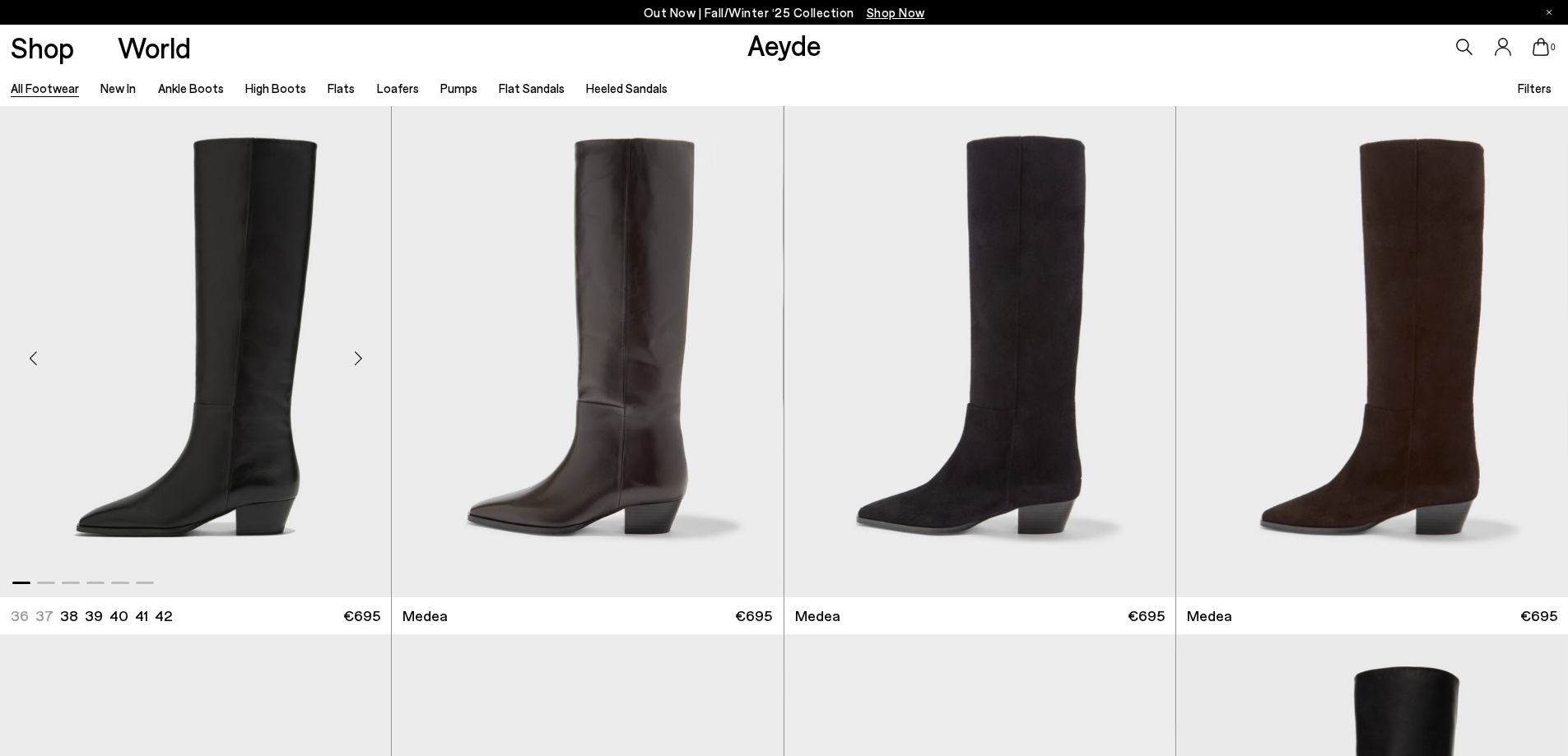
click at [350, 358] on div "Next slide" at bounding box center [358, 359] width 49 height 49
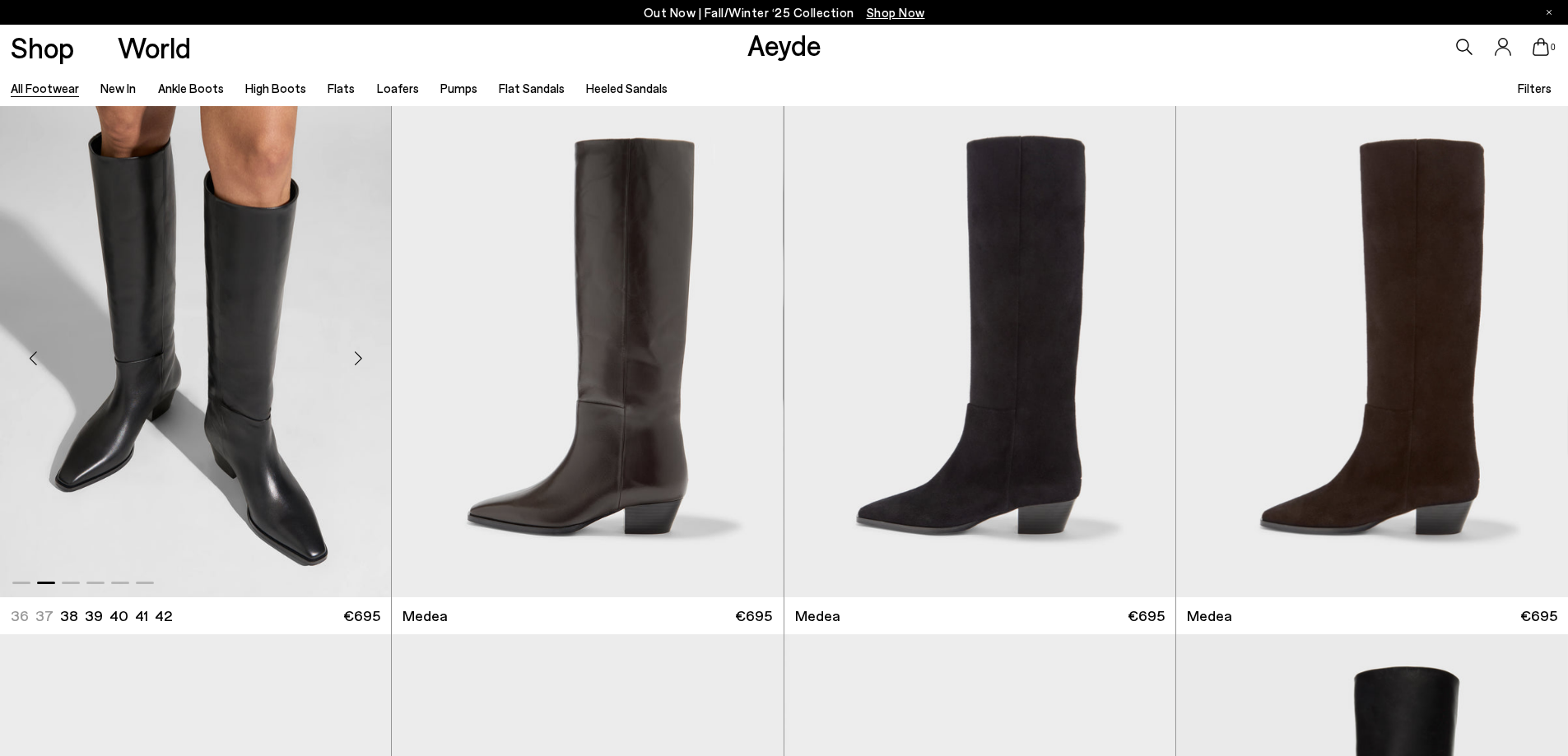
click at [350, 358] on div "Next slide" at bounding box center [358, 359] width 49 height 49
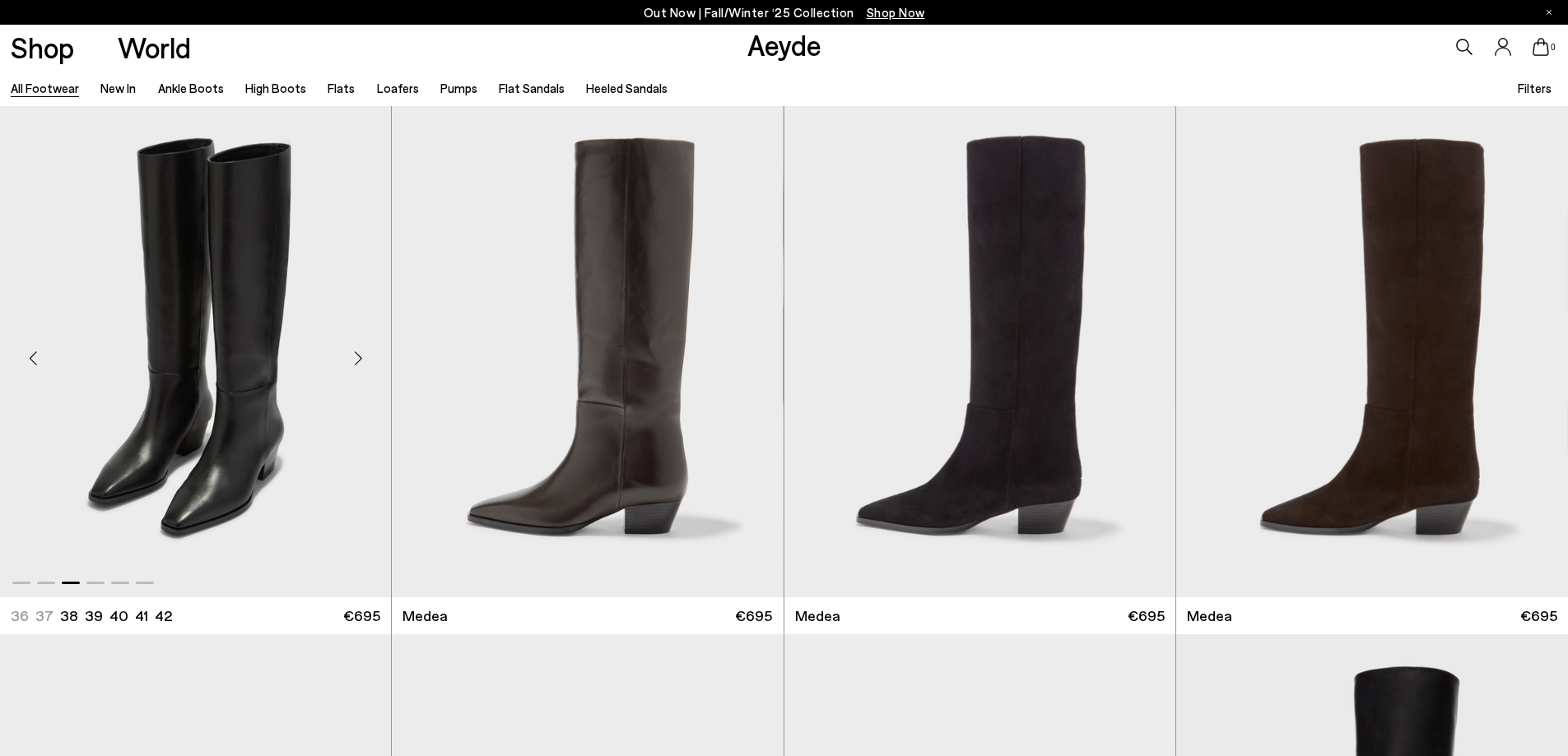
click at [30, 363] on div "Previous slide" at bounding box center [33, 359] width 49 height 49
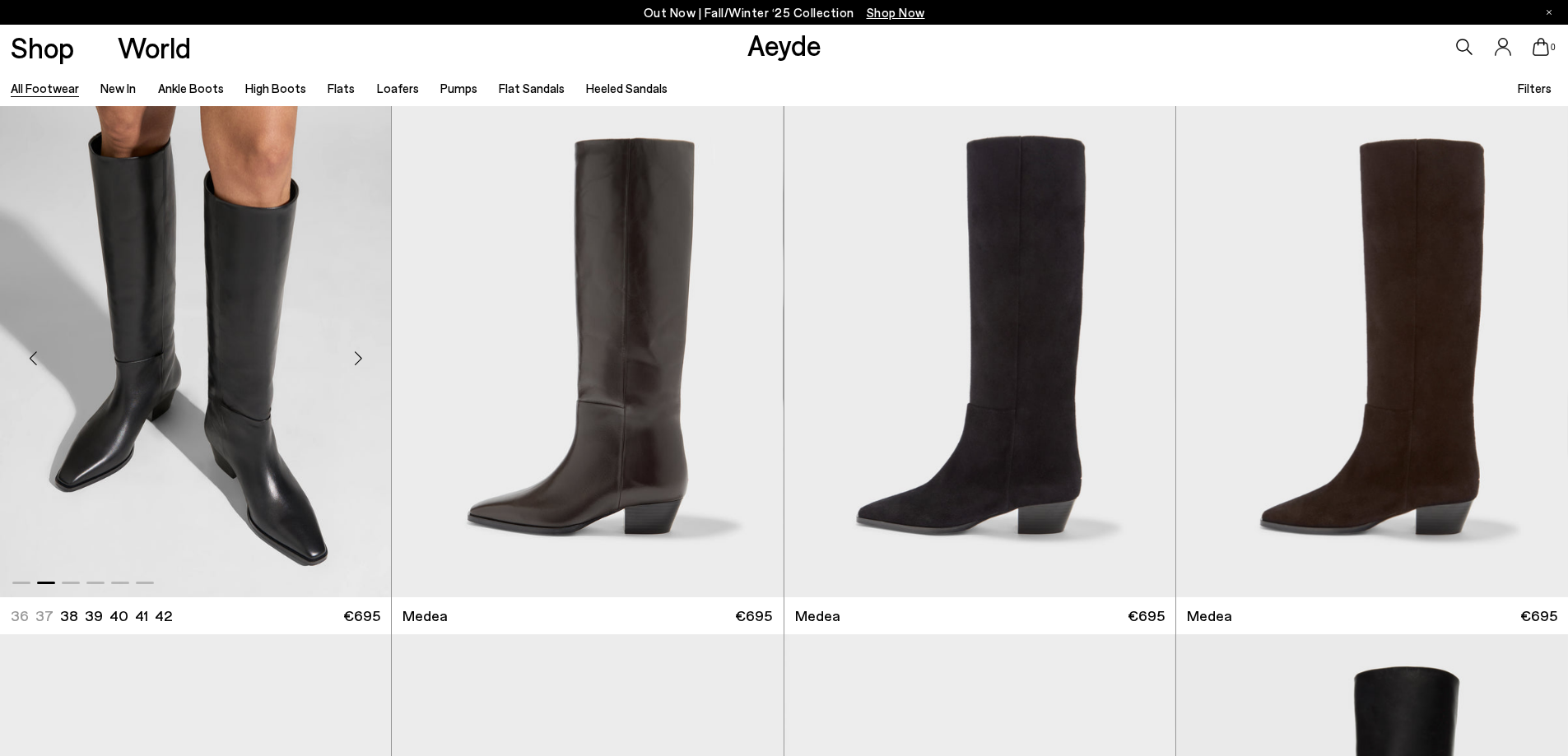
click at [37, 349] on div "Previous slide" at bounding box center [33, 359] width 49 height 49
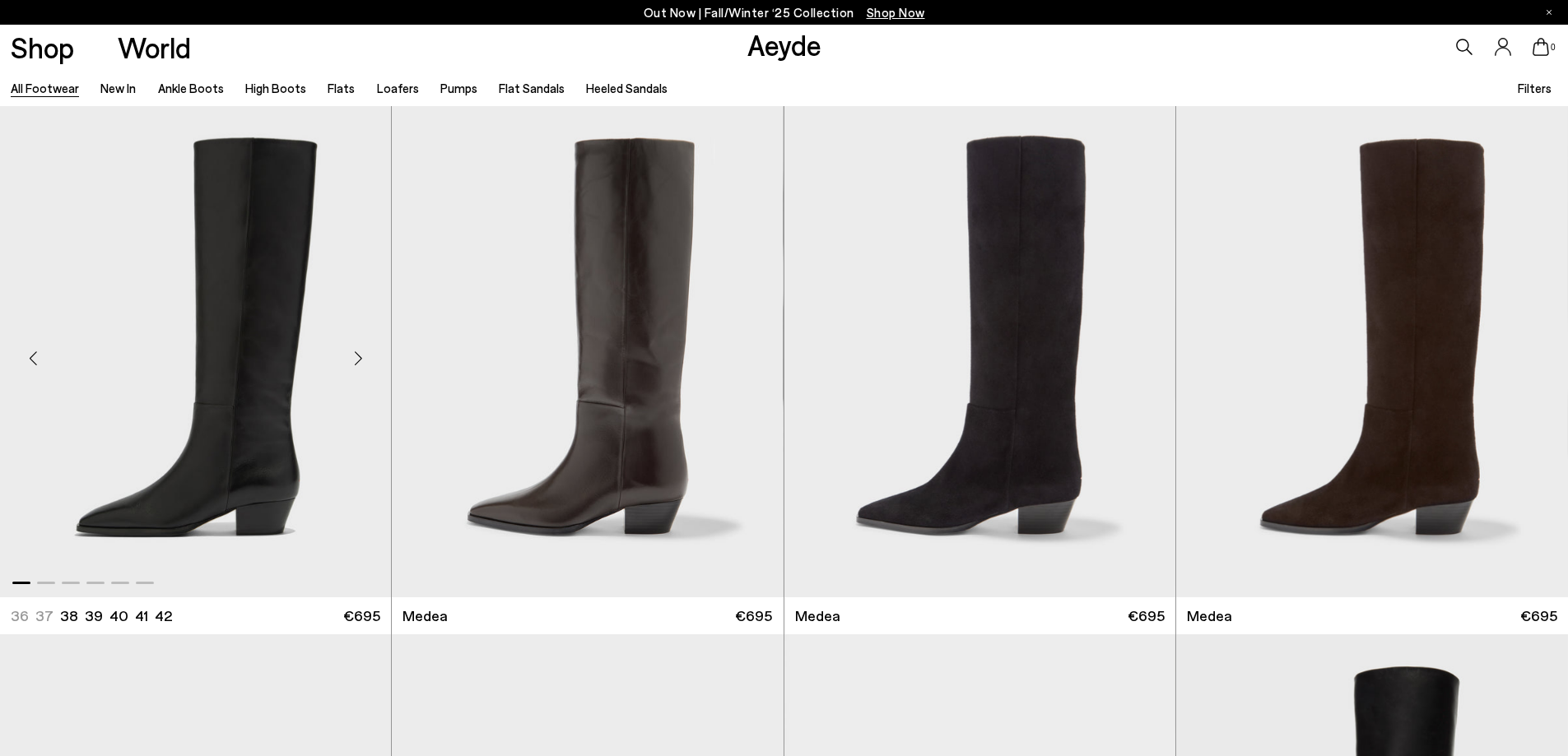
click at [36, 370] on div "Previous slide" at bounding box center [33, 359] width 49 height 49
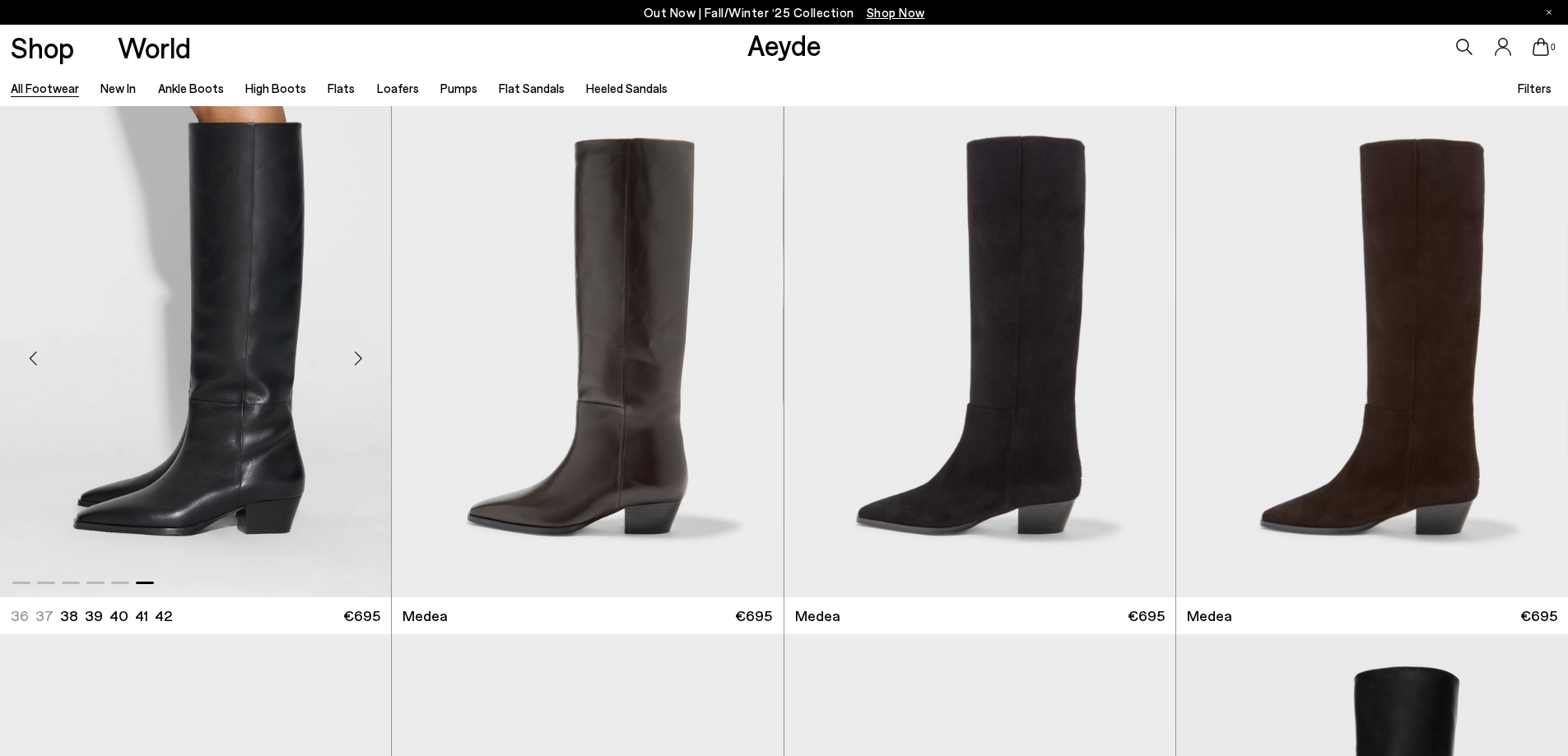
click at [364, 362] on div "Next slide" at bounding box center [358, 359] width 49 height 49
